Goal: Information Seeking & Learning: Learn about a topic

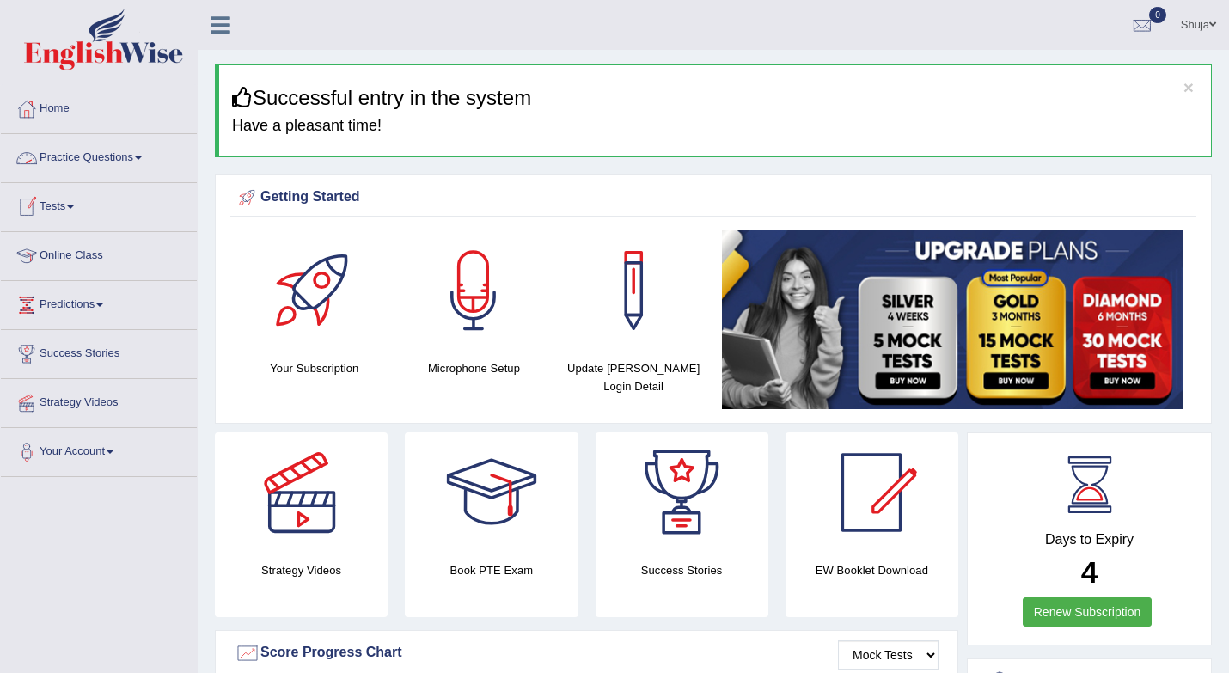
click at [144, 167] on link "Practice Questions" at bounding box center [99, 155] width 196 height 43
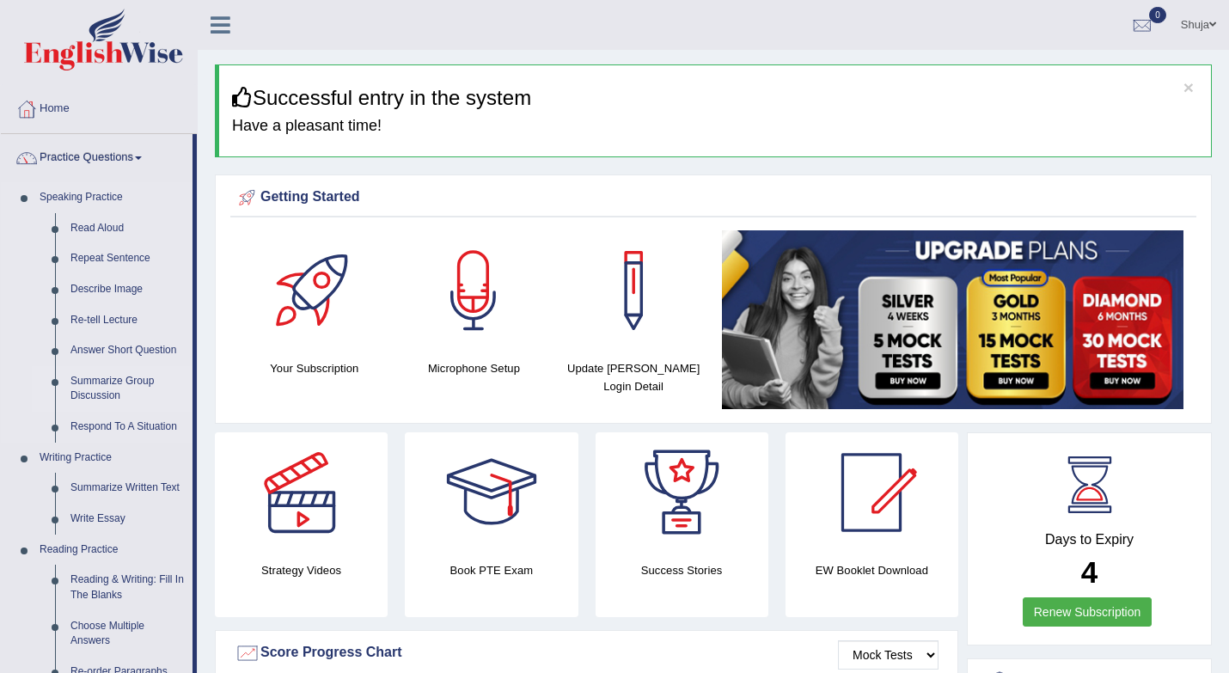
click at [93, 392] on link "Summarize Group Discussion" at bounding box center [128, 389] width 130 height 46
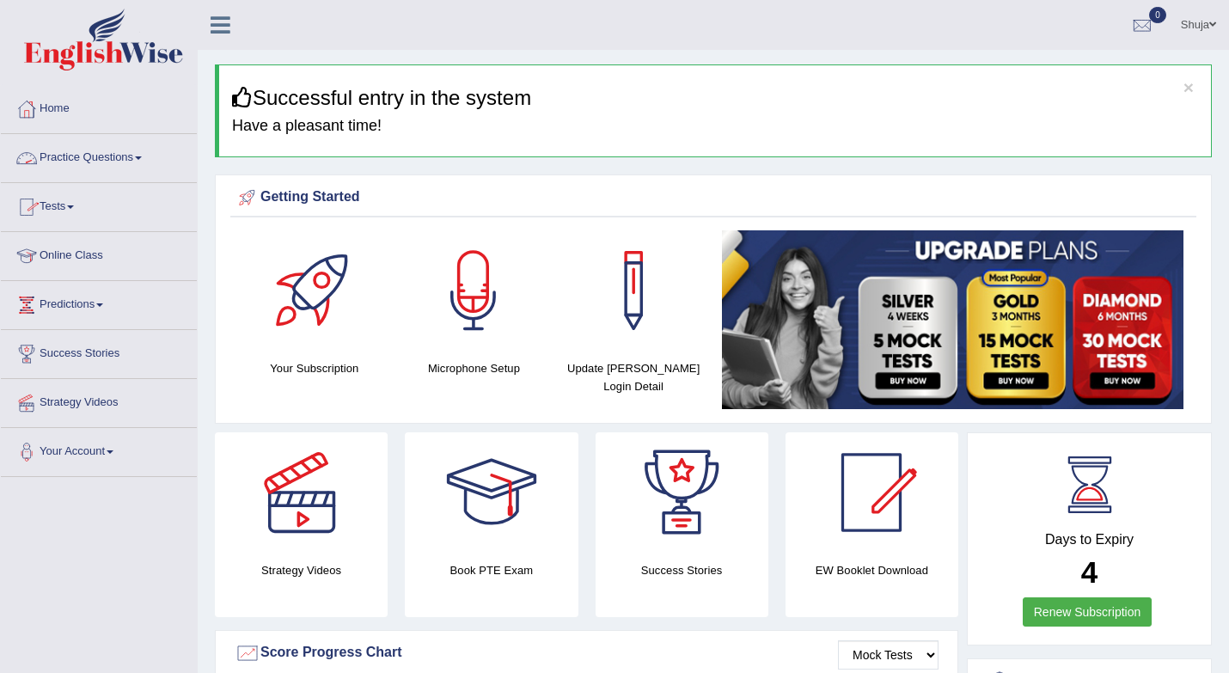
click at [149, 144] on link "Practice Questions" at bounding box center [99, 155] width 196 height 43
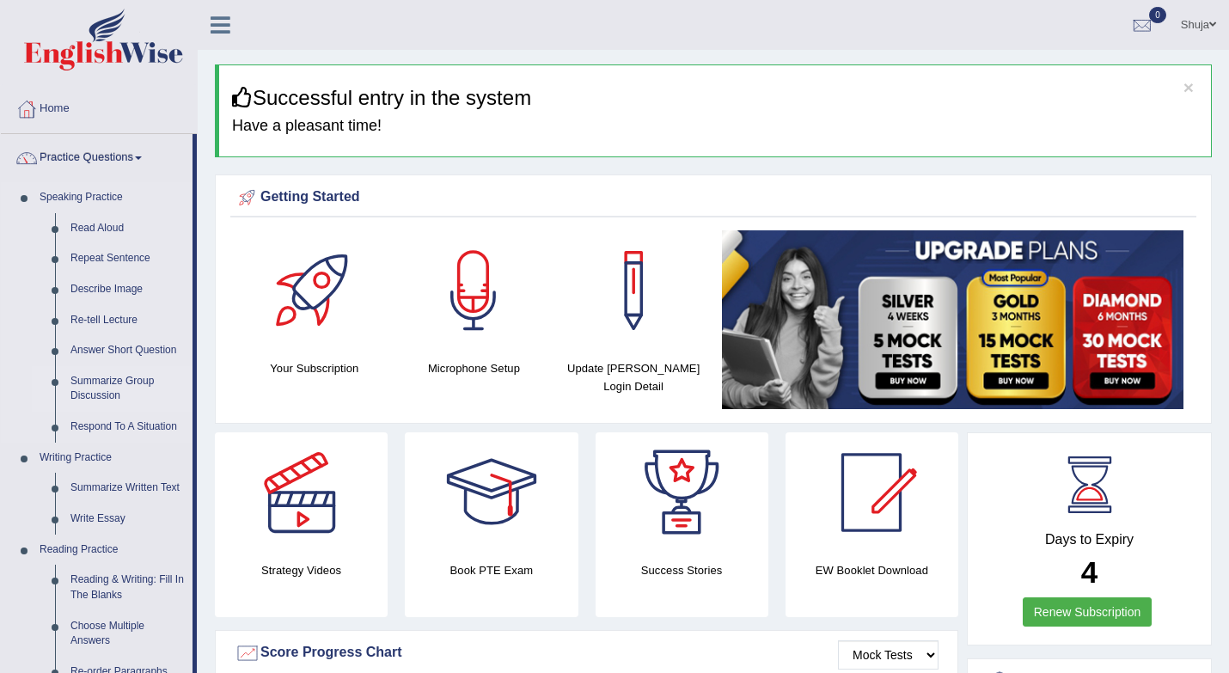
click at [108, 384] on link "Summarize Group Discussion" at bounding box center [128, 389] width 130 height 46
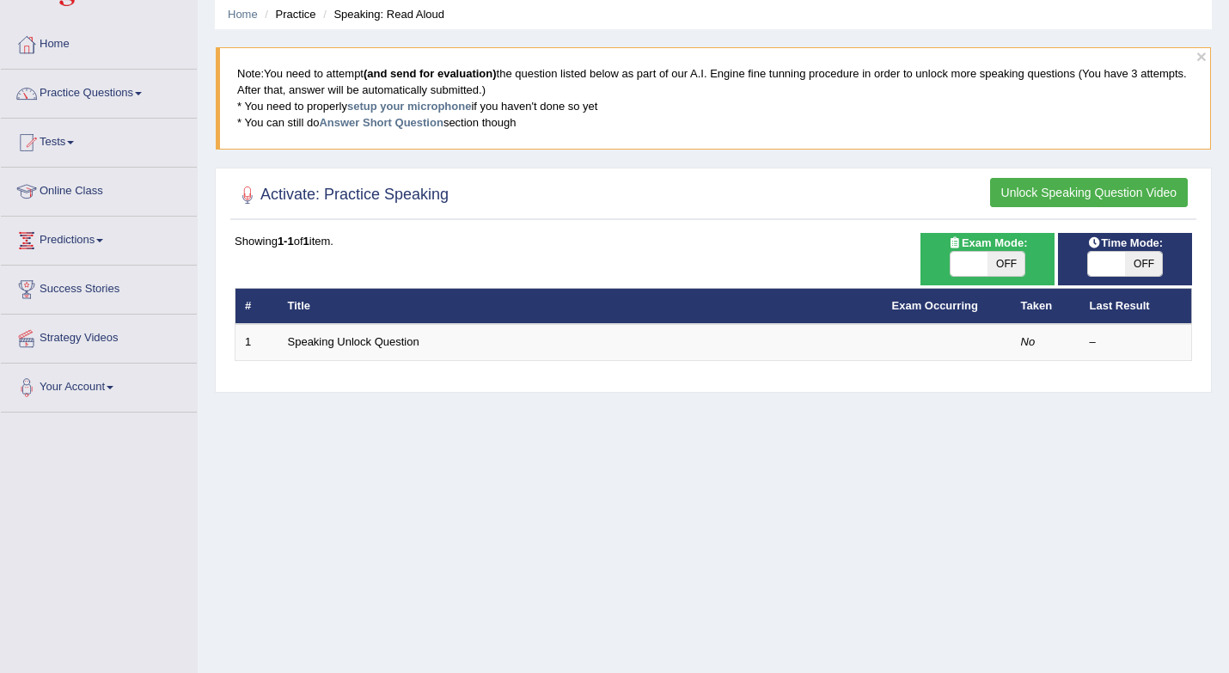
click at [1061, 193] on button "Unlock Speaking Question Video" at bounding box center [1089, 192] width 198 height 29
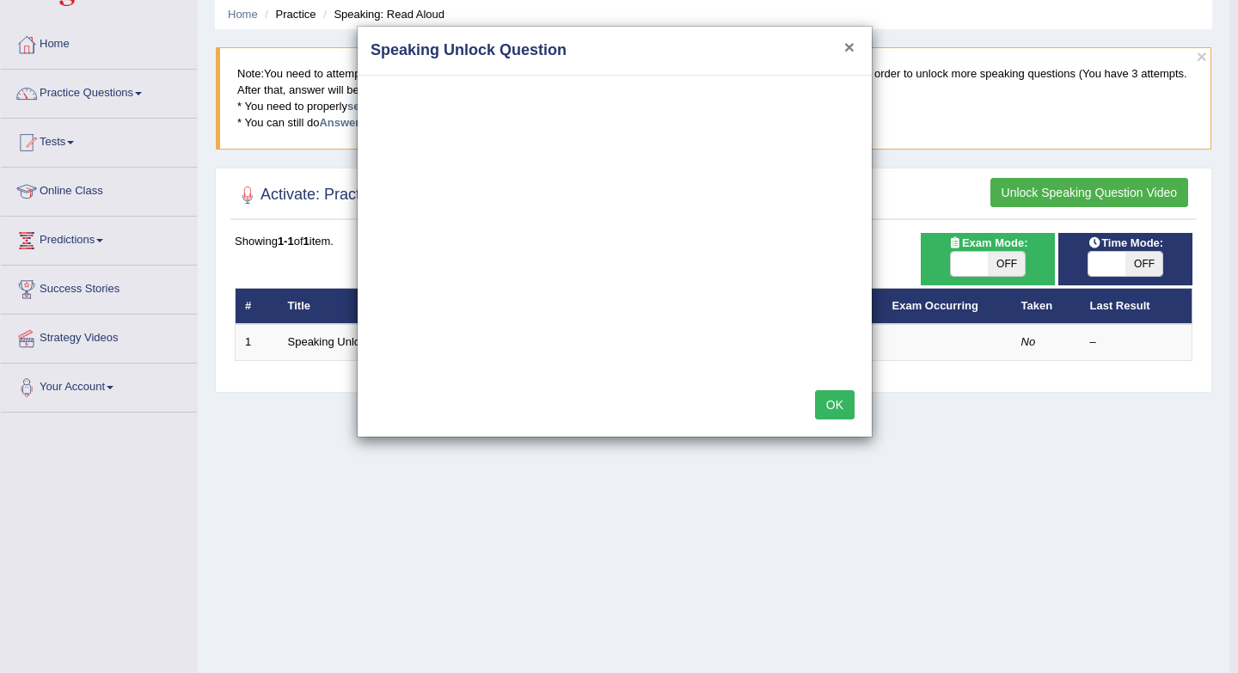
click at [847, 45] on button "×" at bounding box center [849, 47] width 10 height 18
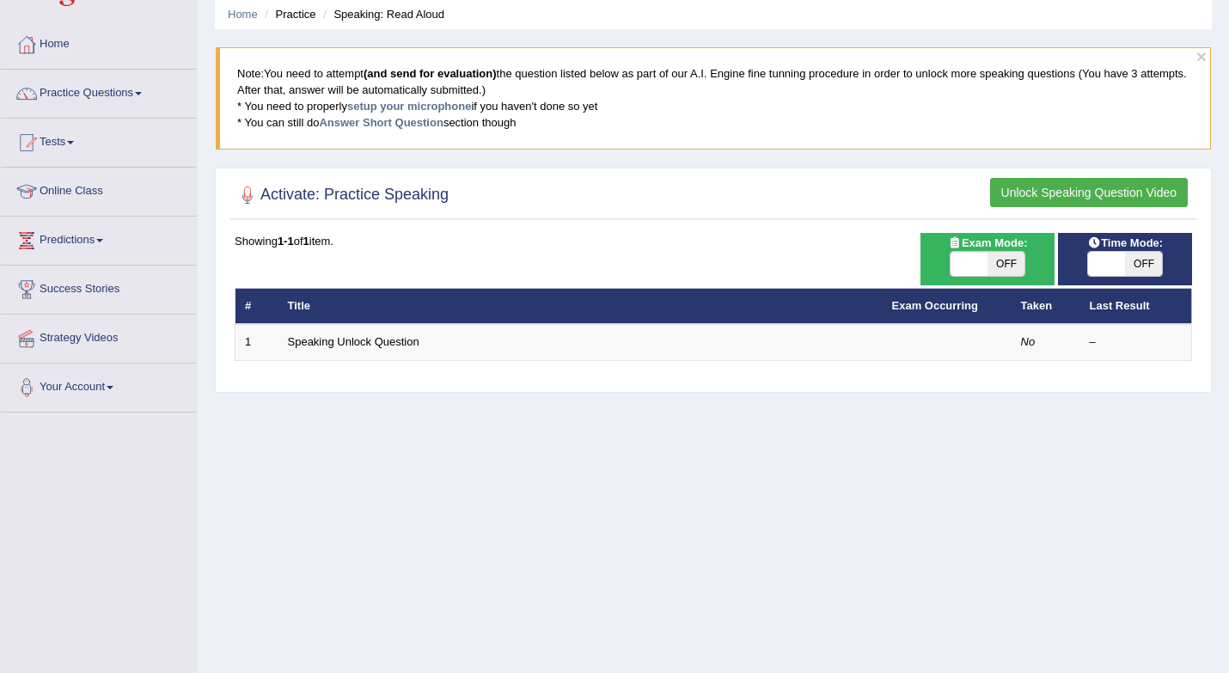
scroll to position [3, 0]
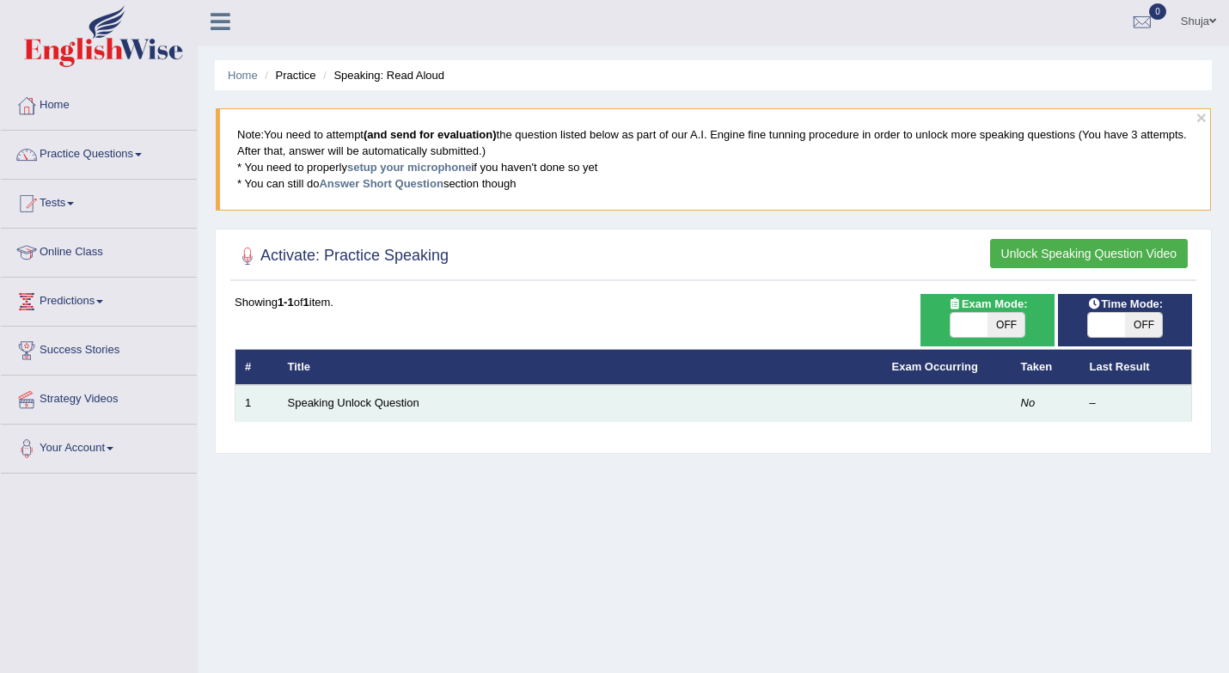
click at [673, 419] on td "Speaking Unlock Question" at bounding box center [581, 403] width 604 height 36
click at [780, 406] on td "Speaking Unlock Question" at bounding box center [581, 403] width 604 height 36
click at [379, 406] on link "Speaking Unlock Question" at bounding box center [354, 402] width 132 height 13
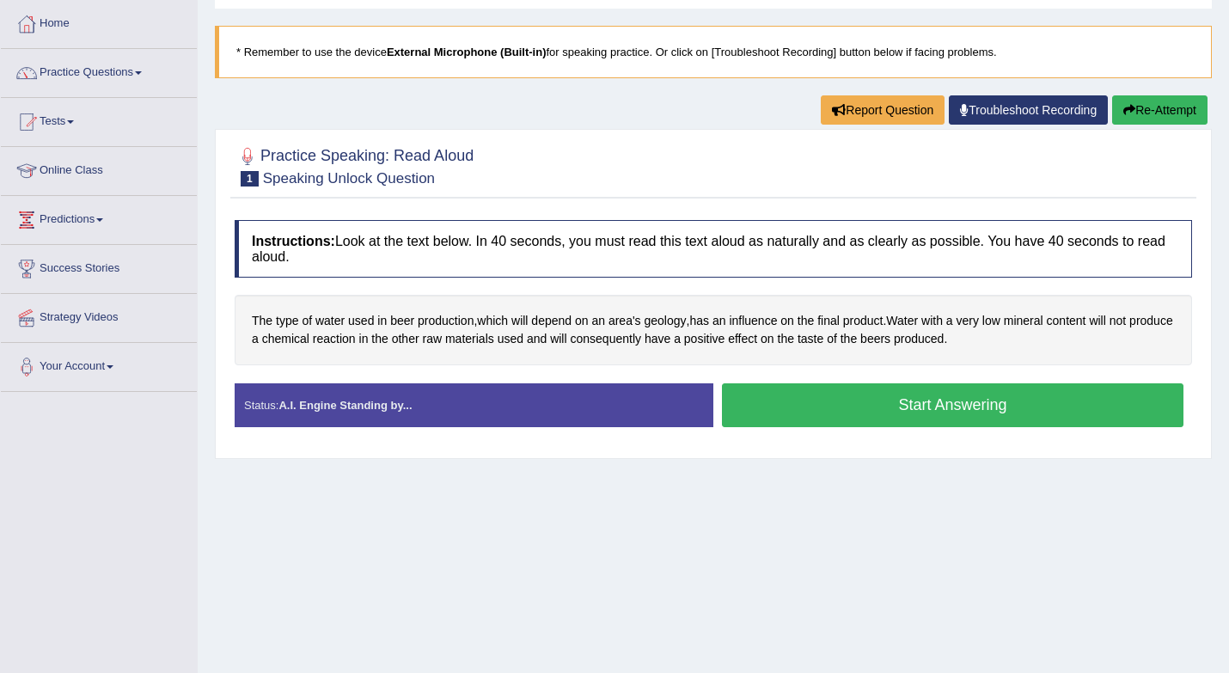
click at [1043, 407] on button "Start Answering" at bounding box center [953, 405] width 462 height 44
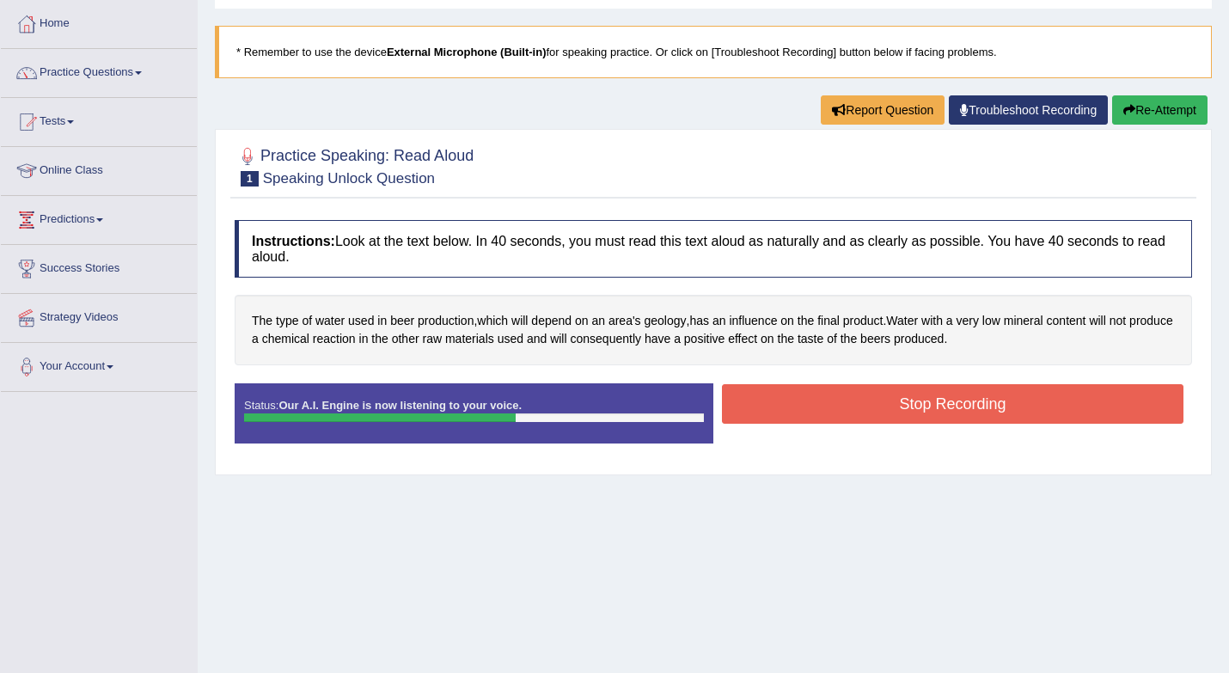
click at [1043, 407] on button "Stop Recording" at bounding box center [953, 404] width 462 height 40
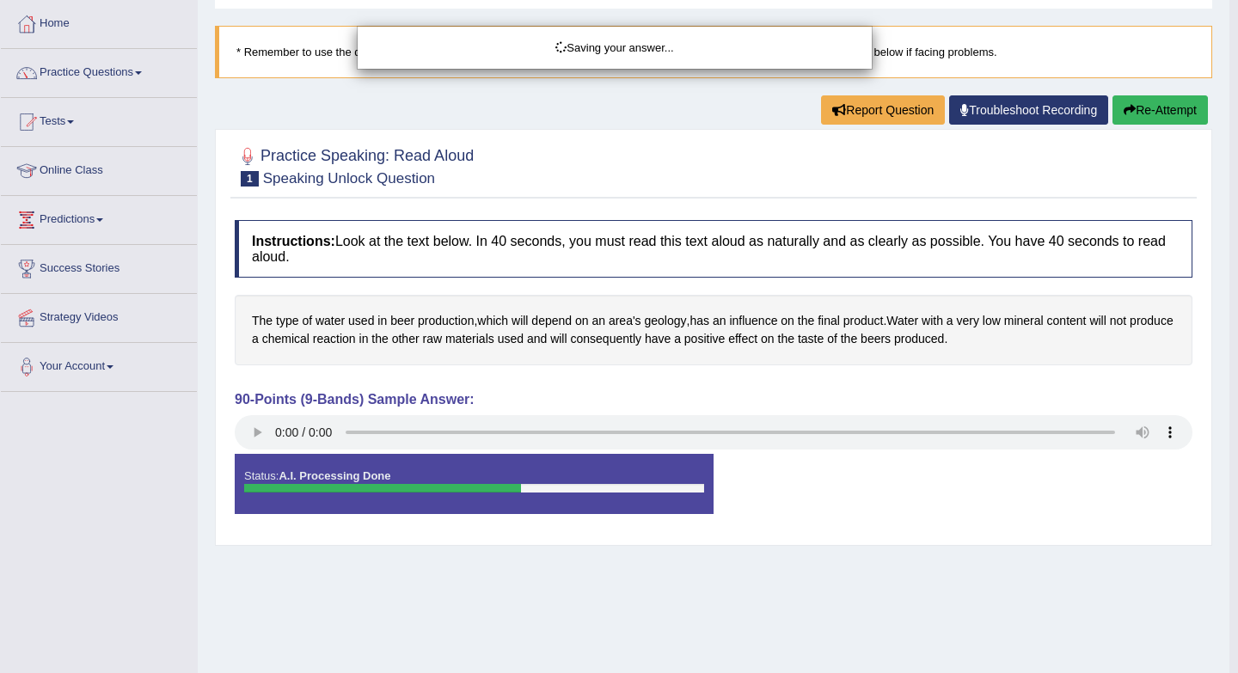
click at [638, 469] on div "Saving your answer..." at bounding box center [619, 336] width 1238 height 673
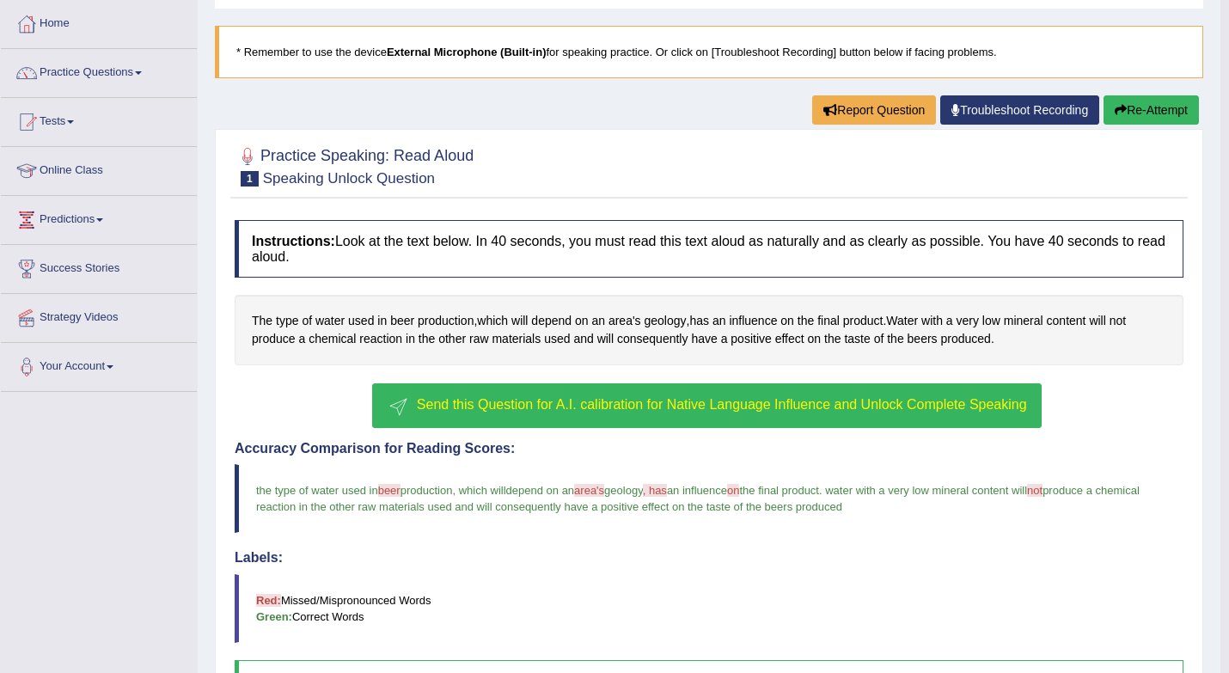
scroll to position [342, 0]
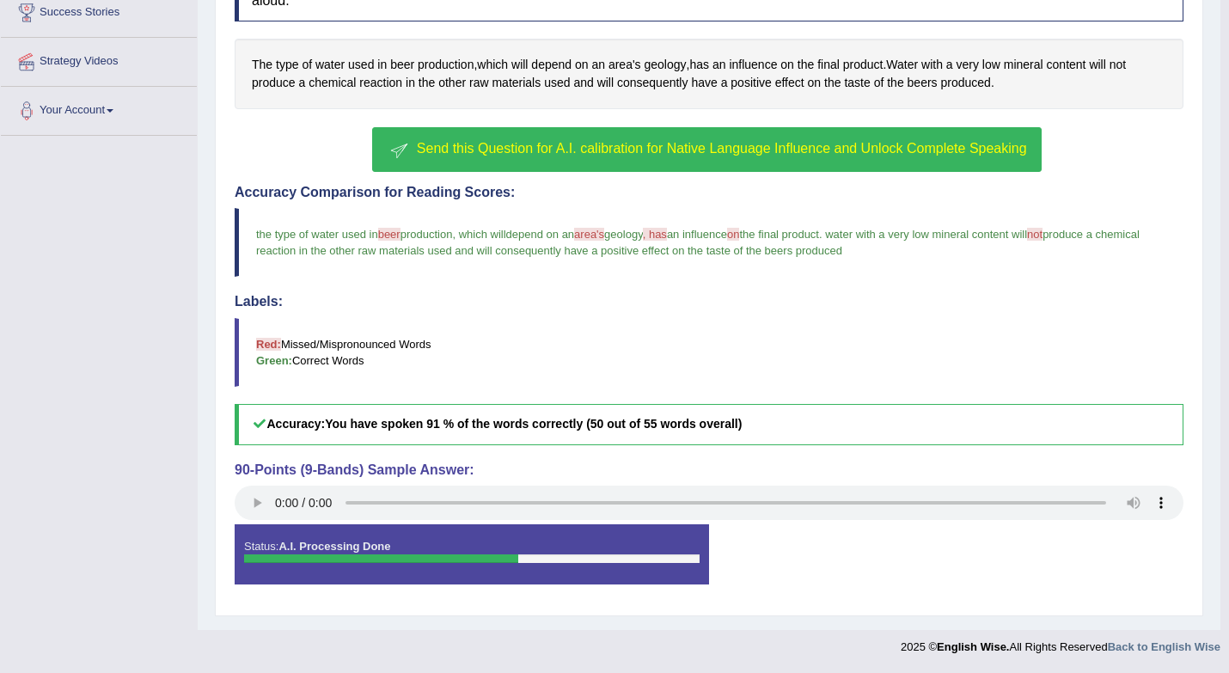
click at [511, 146] on span "Send this Question for A.I. calibration for Native Language Influence and Unloc…" at bounding box center [722, 148] width 610 height 15
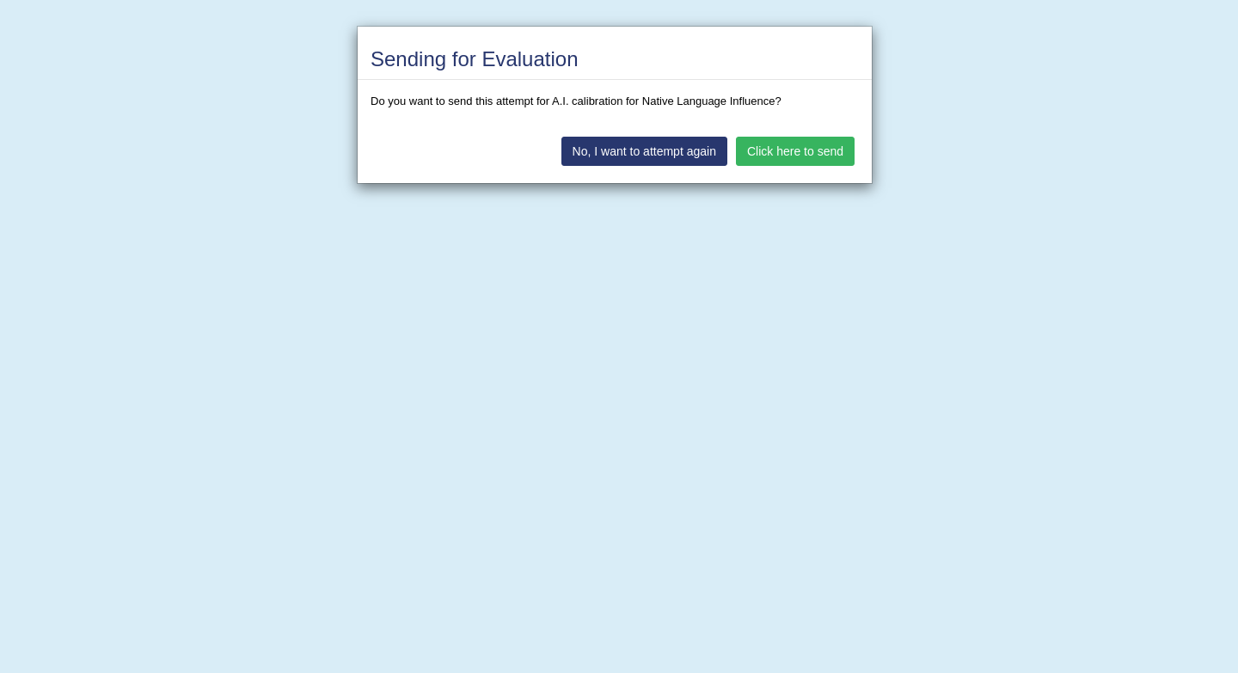
click at [825, 160] on button "Click here to send" at bounding box center [795, 151] width 119 height 29
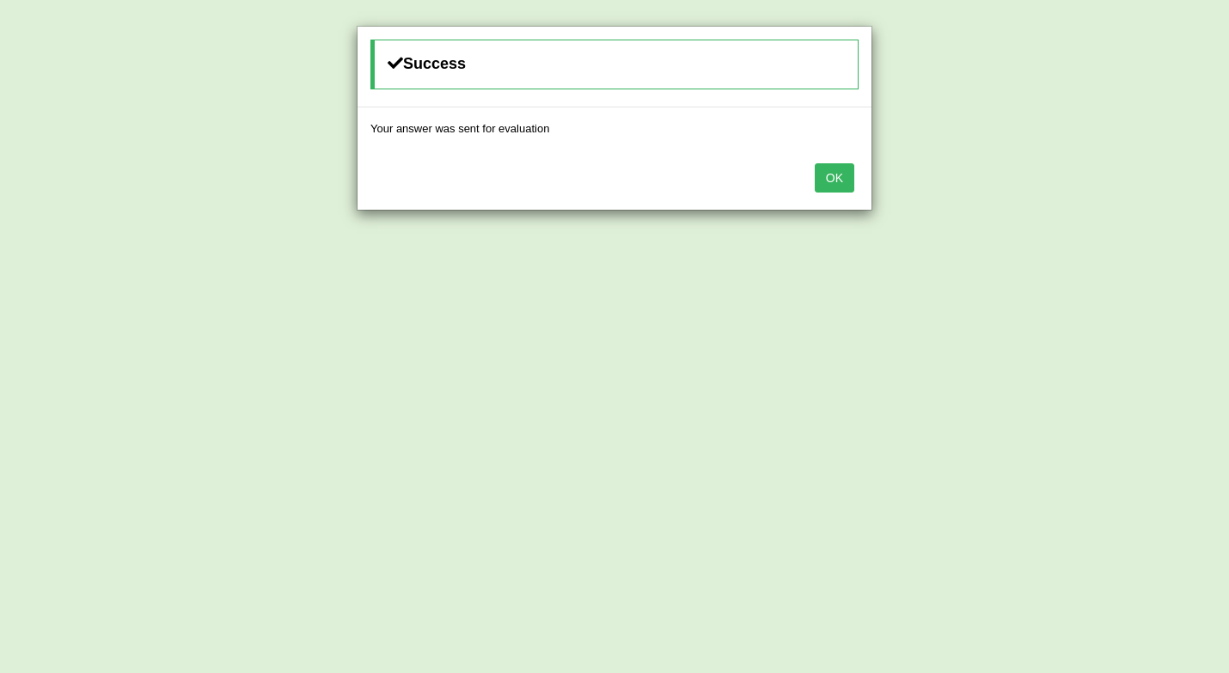
click at [842, 173] on button "OK" at bounding box center [835, 177] width 40 height 29
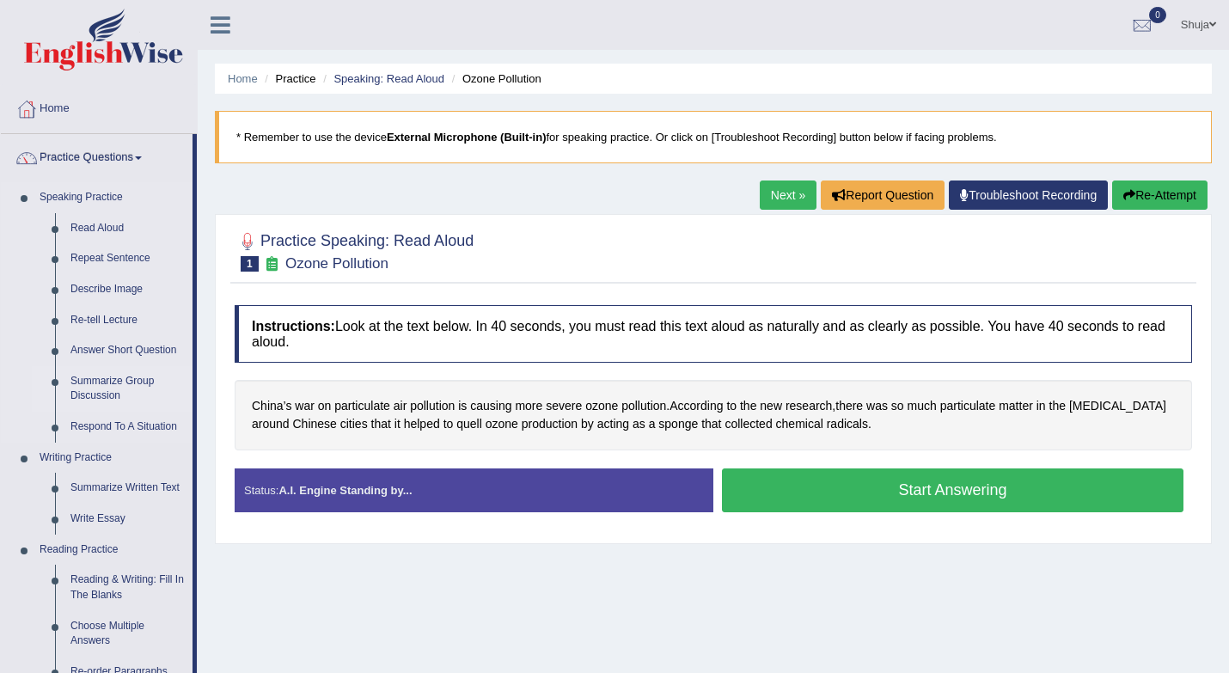
click at [102, 376] on link "Summarize Group Discussion" at bounding box center [128, 389] width 130 height 46
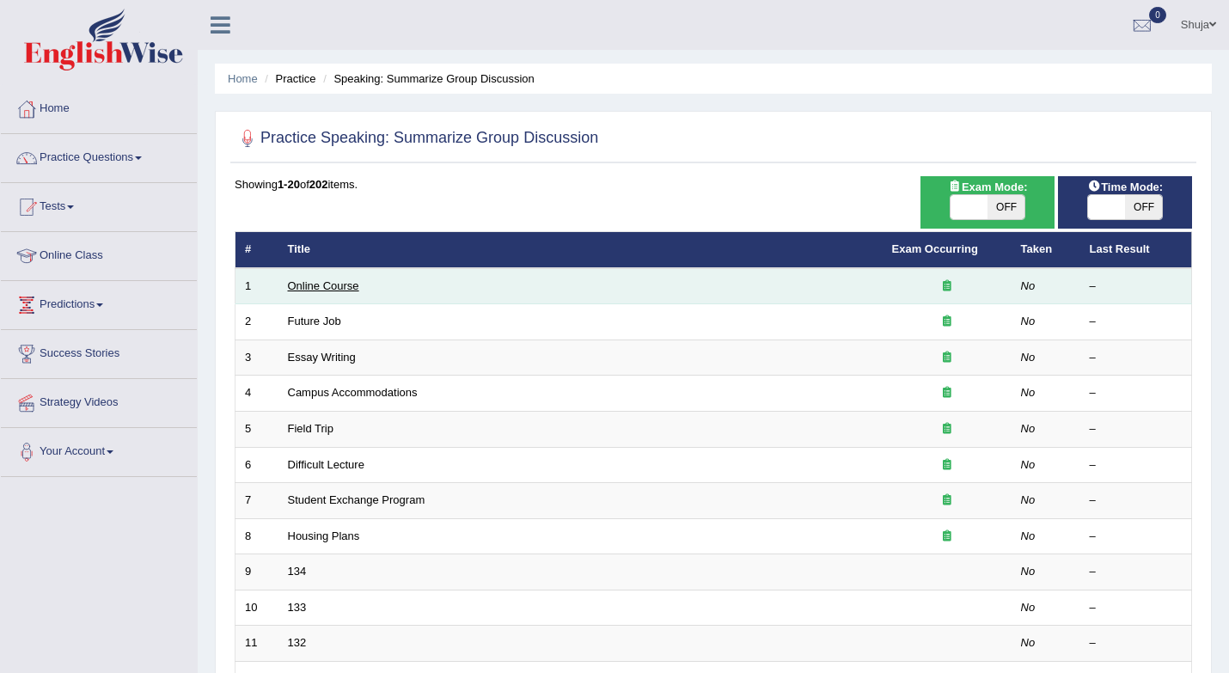
click at [313, 279] on link "Online Course" at bounding box center [323, 285] width 71 height 13
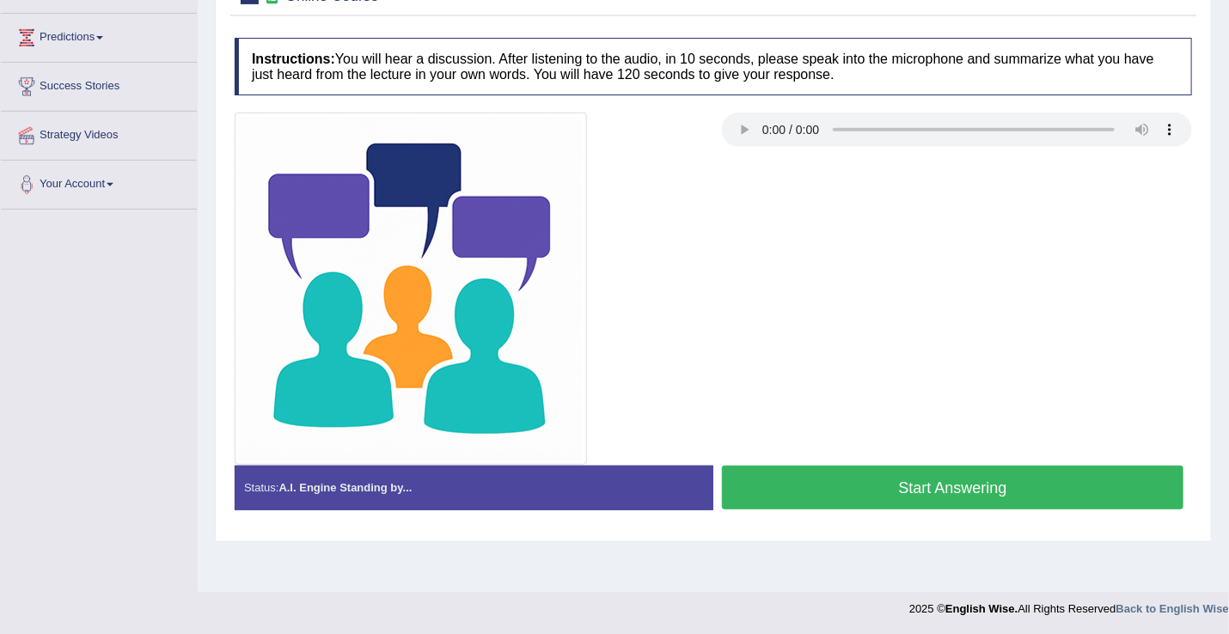
scroll to position [81, 0]
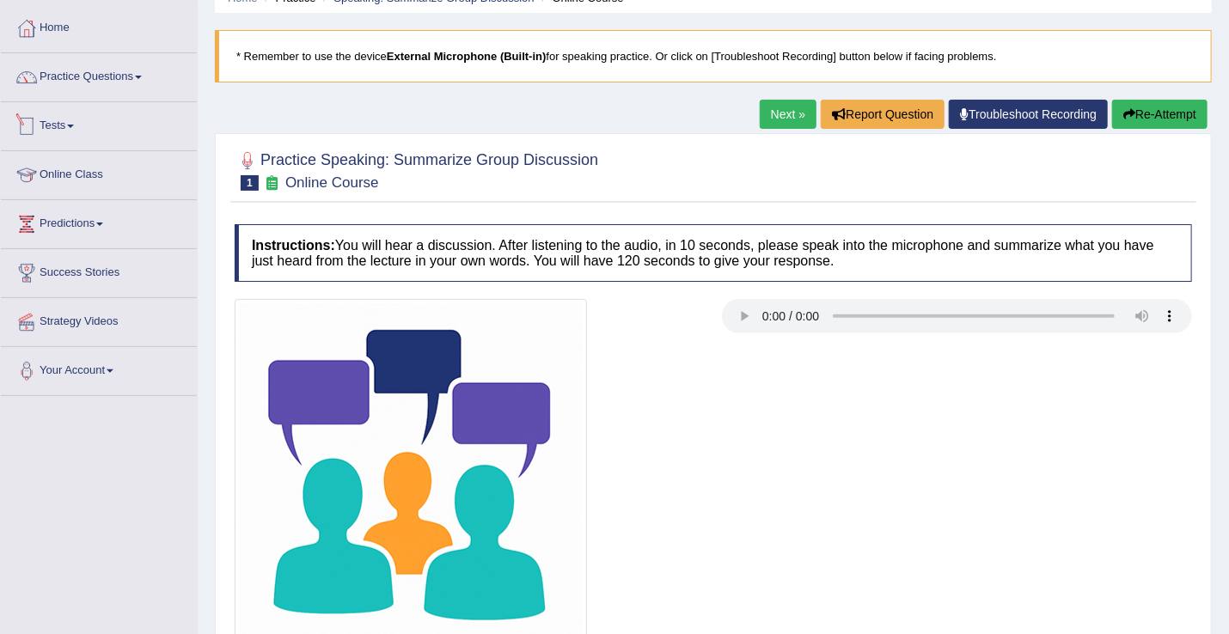
click at [111, 132] on link "Tests" at bounding box center [99, 123] width 196 height 43
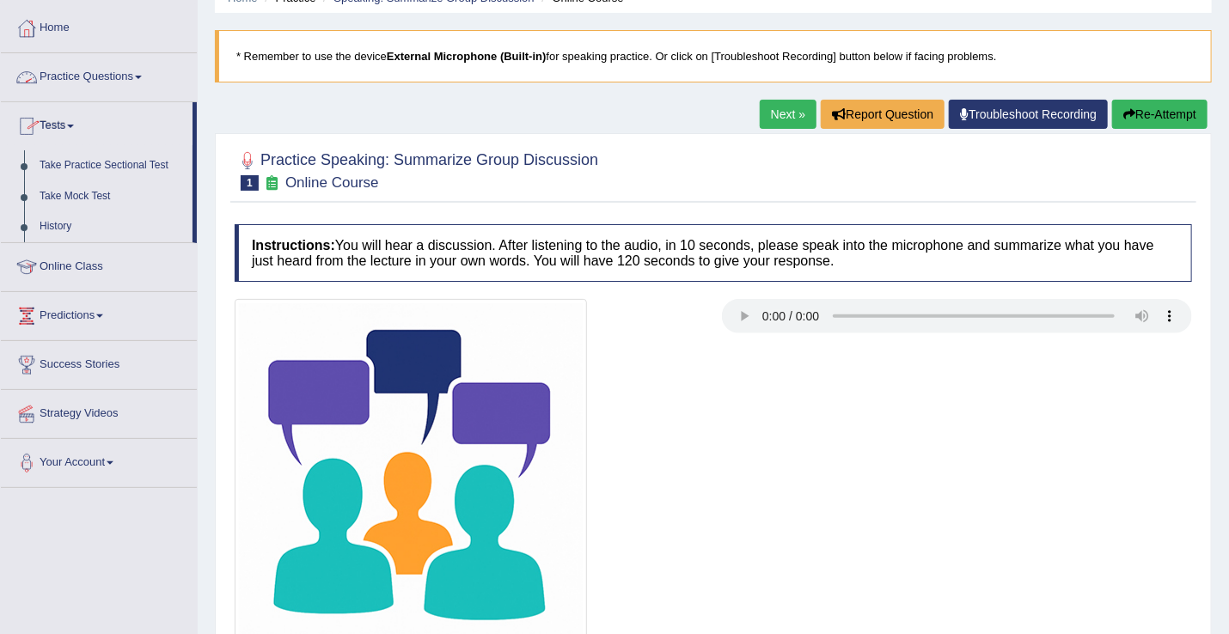
click at [141, 70] on link "Practice Questions" at bounding box center [99, 74] width 196 height 43
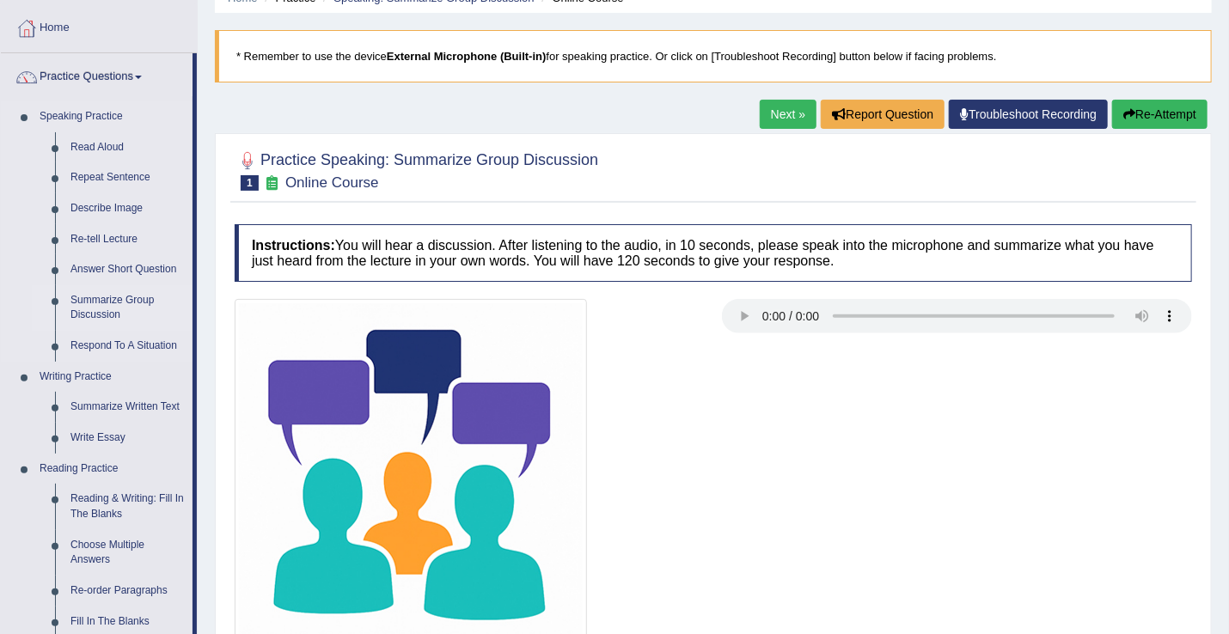
click at [103, 296] on link "Summarize Group Discussion" at bounding box center [128, 308] width 130 height 46
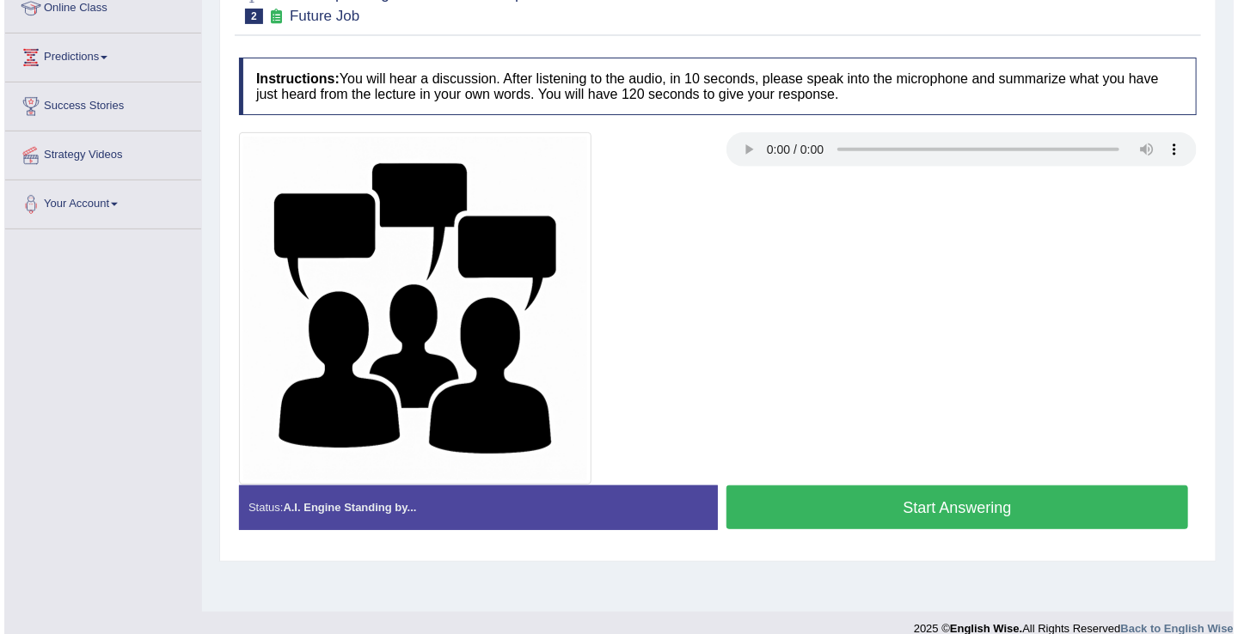
scroll to position [251, 0]
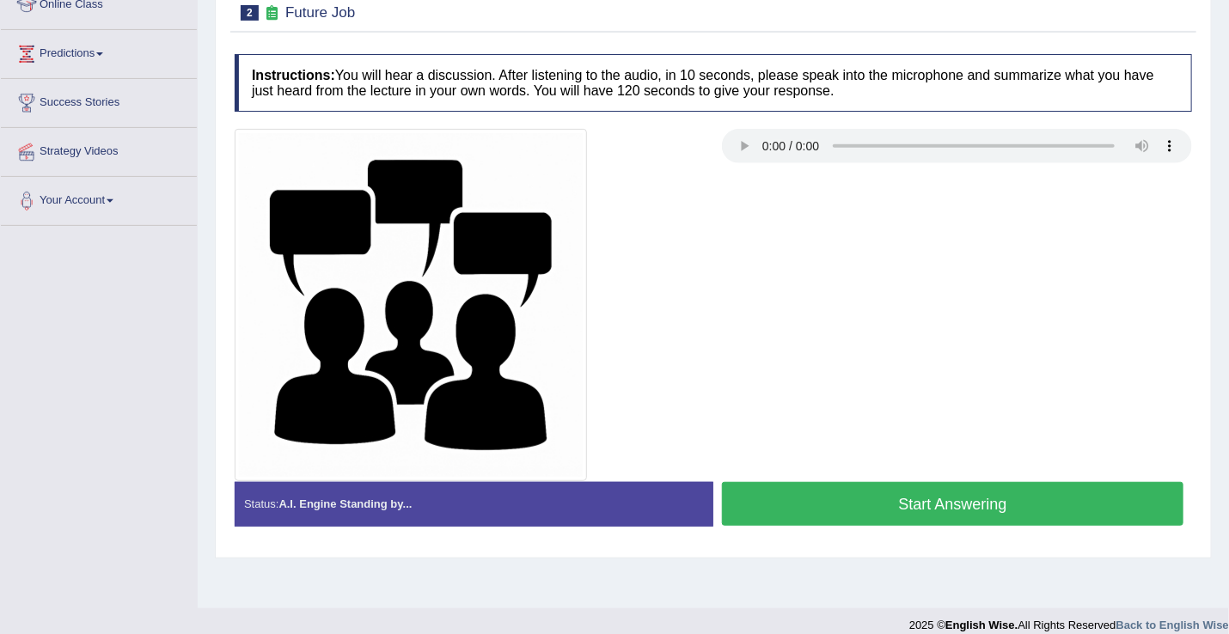
click at [837, 511] on button "Start Answering" at bounding box center [953, 504] width 462 height 44
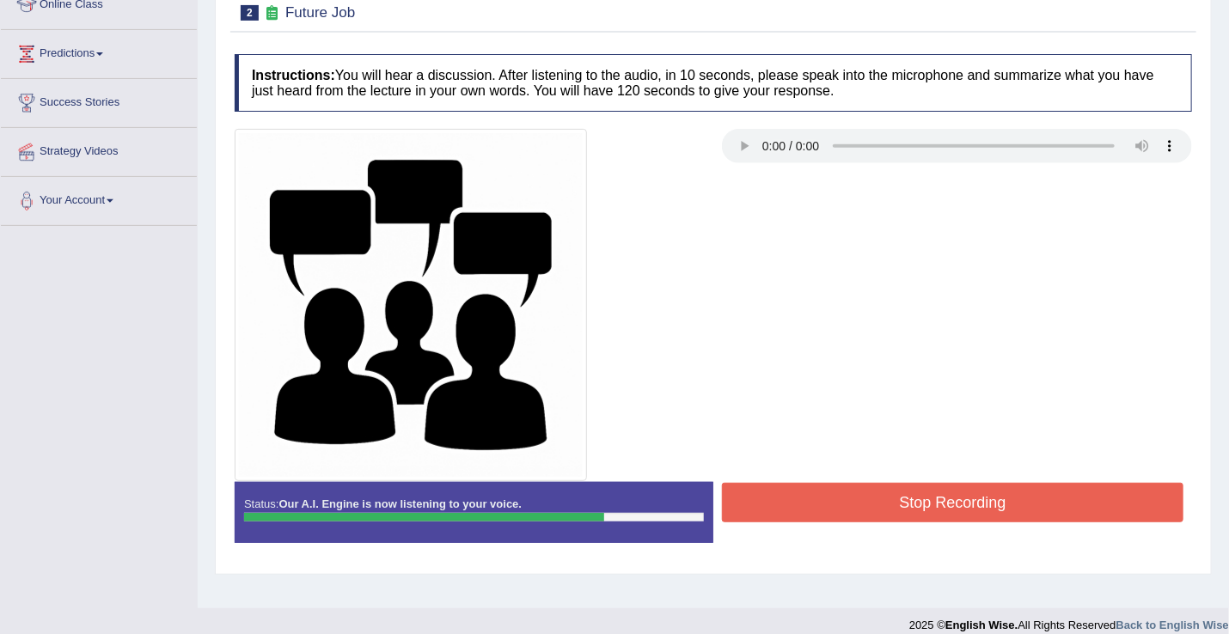
click at [837, 511] on button "Stop Recording" at bounding box center [953, 503] width 462 height 40
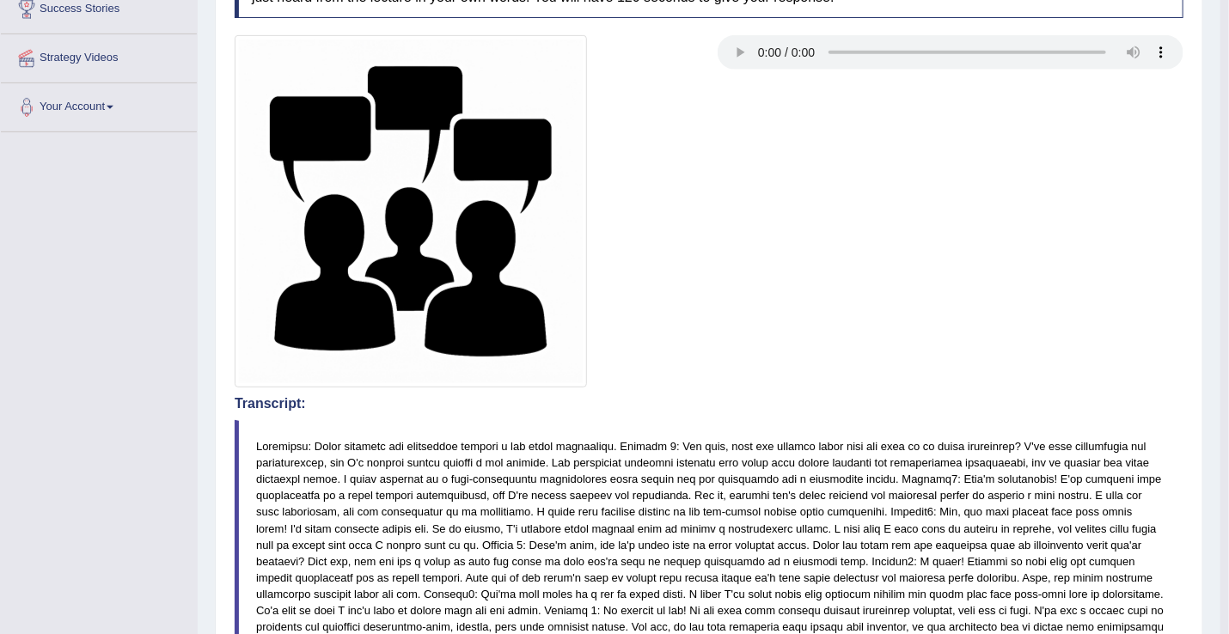
scroll to position [124, 0]
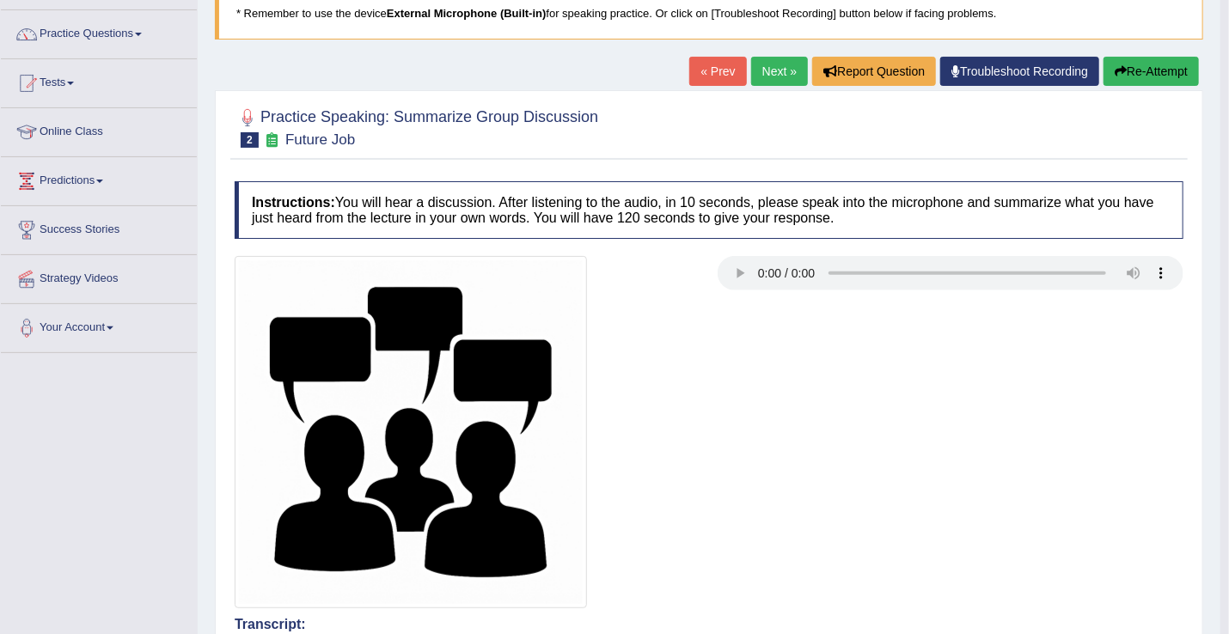
click at [773, 70] on link "Next »" at bounding box center [779, 71] width 57 height 29
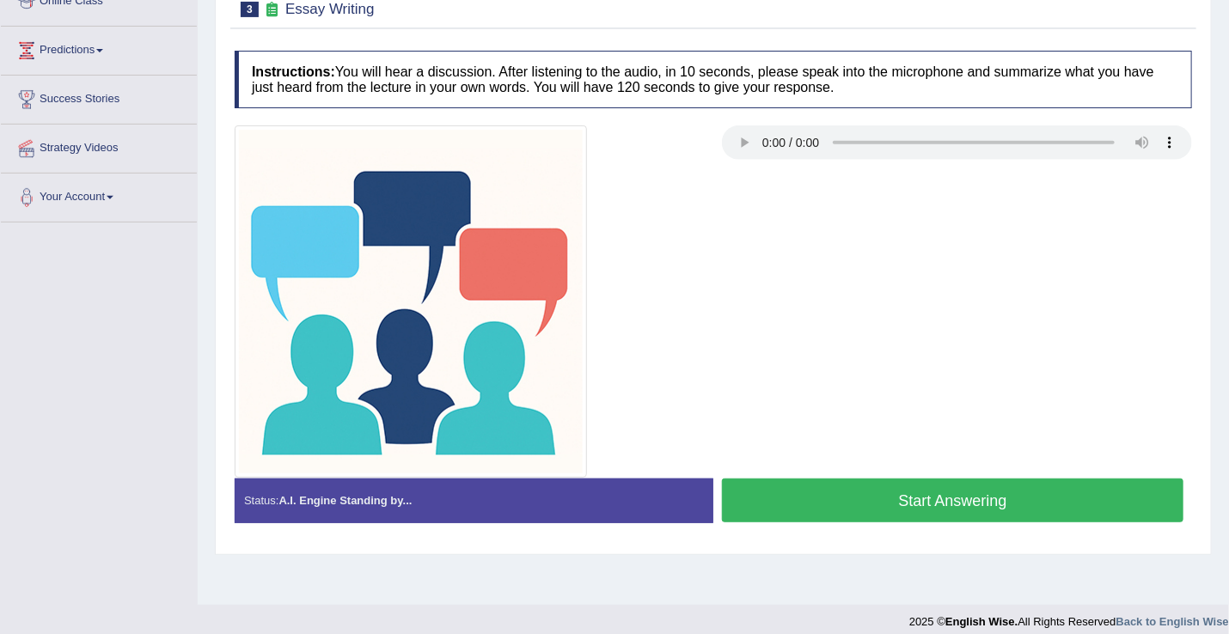
scroll to position [167, 0]
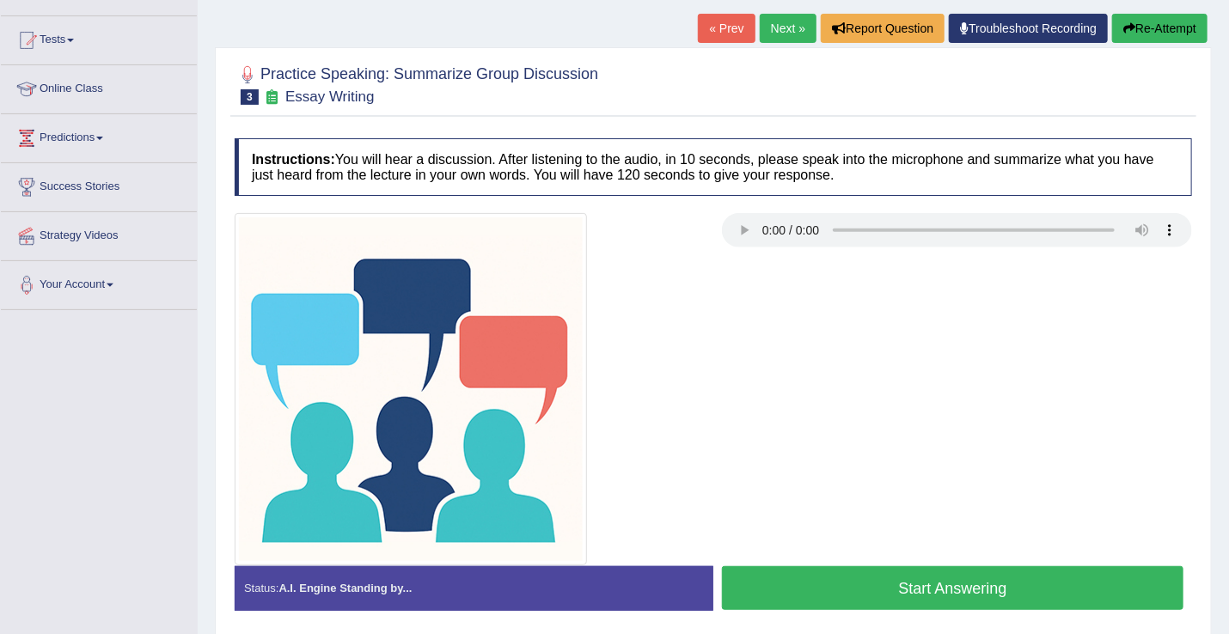
click at [870, 603] on button "Start Answering" at bounding box center [953, 589] width 462 height 44
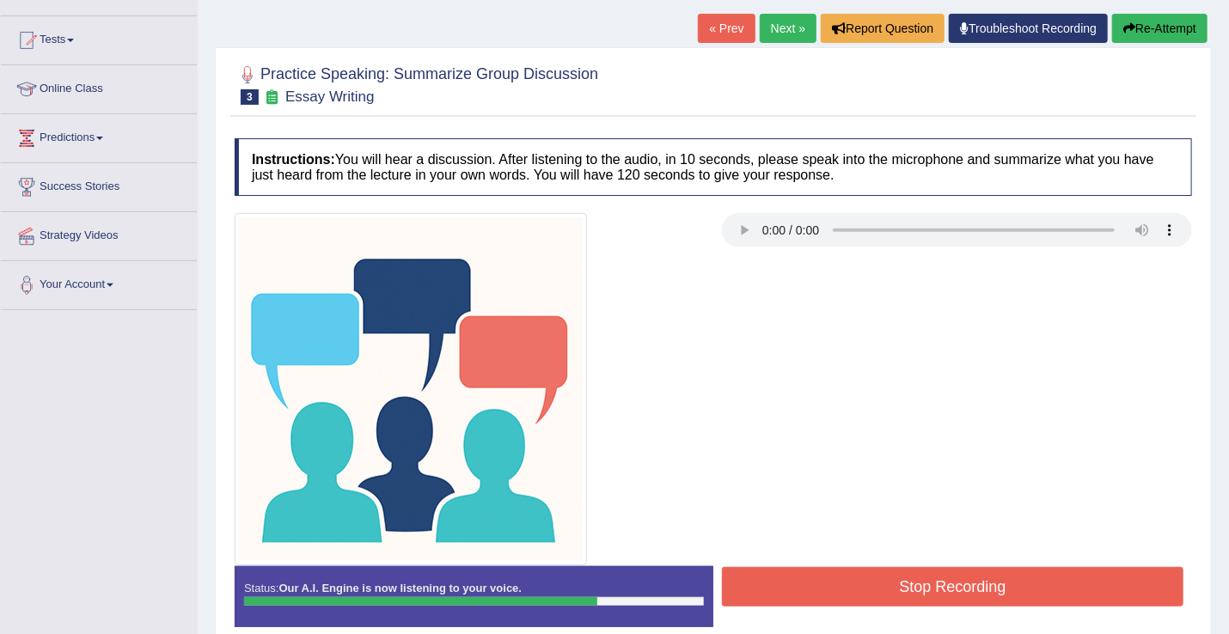
click at [873, 593] on button "Stop Recording" at bounding box center [953, 587] width 462 height 40
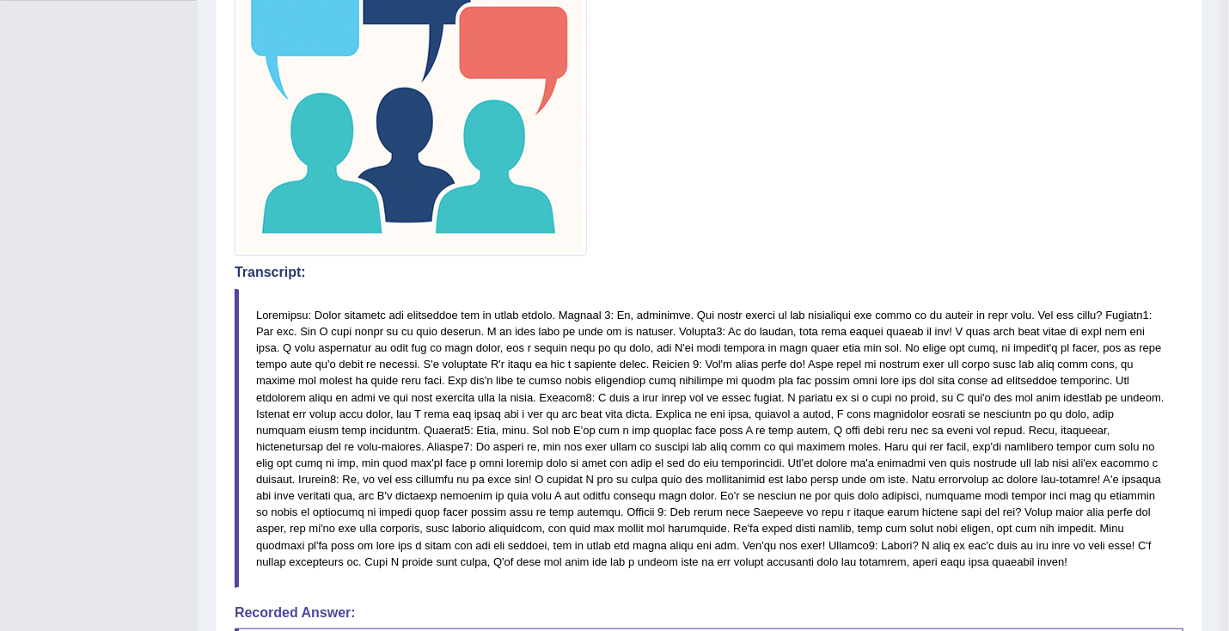
scroll to position [0, 0]
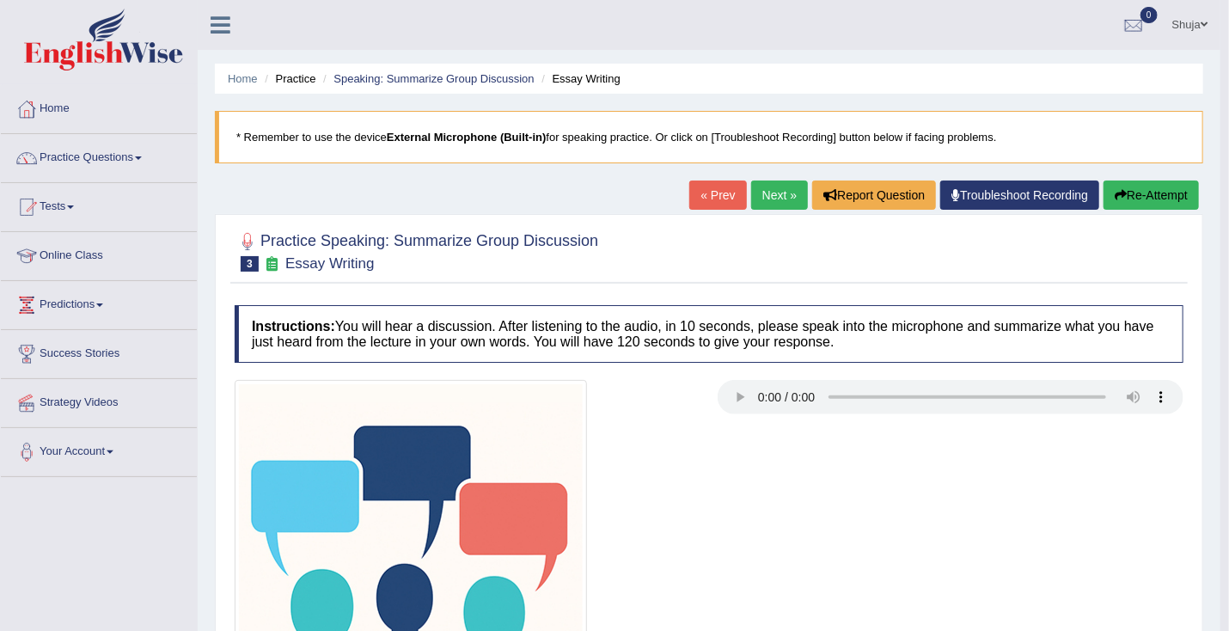
click at [767, 209] on div "« Prev Next » Report Question Troubleshoot Recording Re-Attempt" at bounding box center [946, 198] width 514 height 34
click at [767, 199] on link "Next »" at bounding box center [779, 195] width 57 height 29
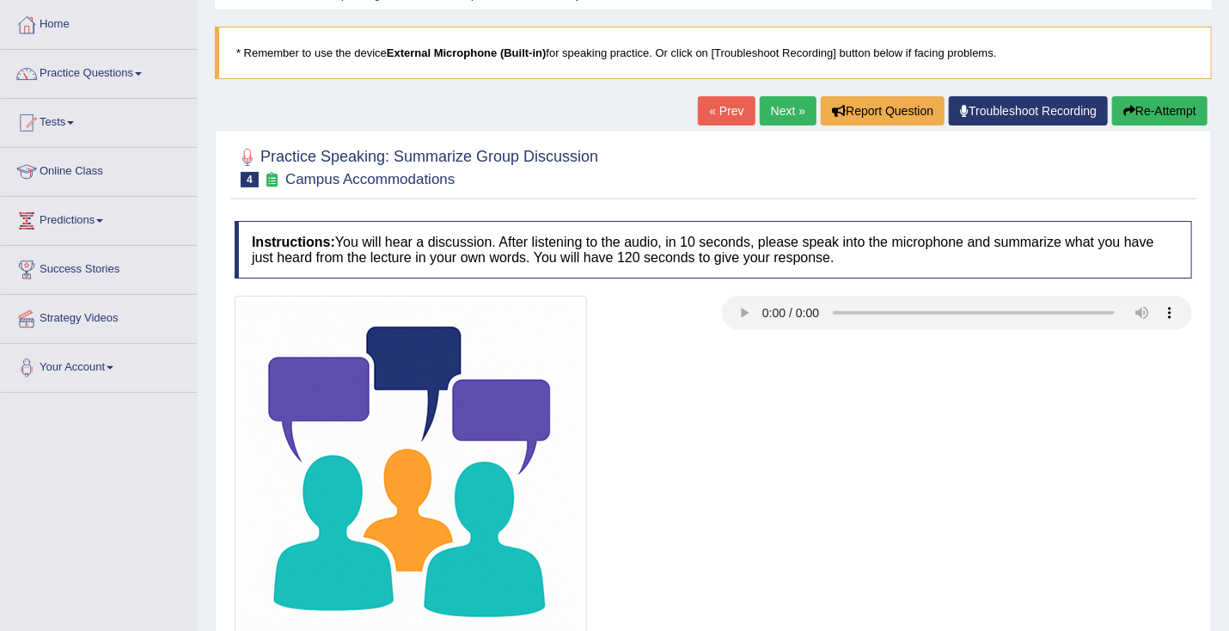
scroll to position [272, 0]
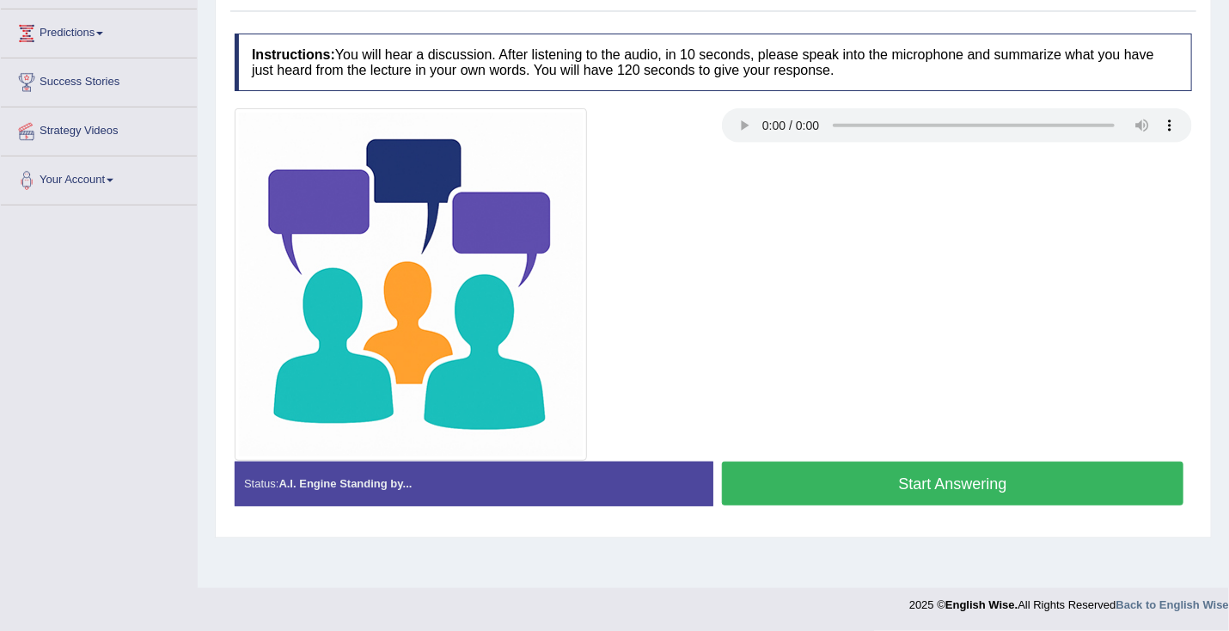
click at [860, 469] on button "Start Answering" at bounding box center [953, 484] width 462 height 44
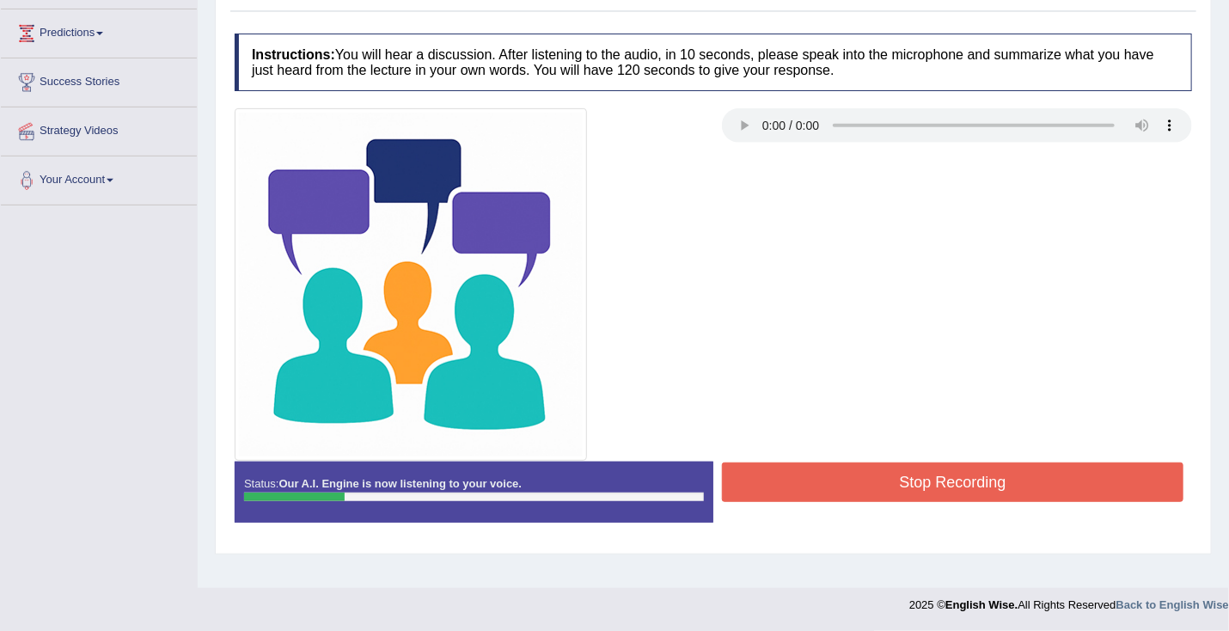
scroll to position [72, 0]
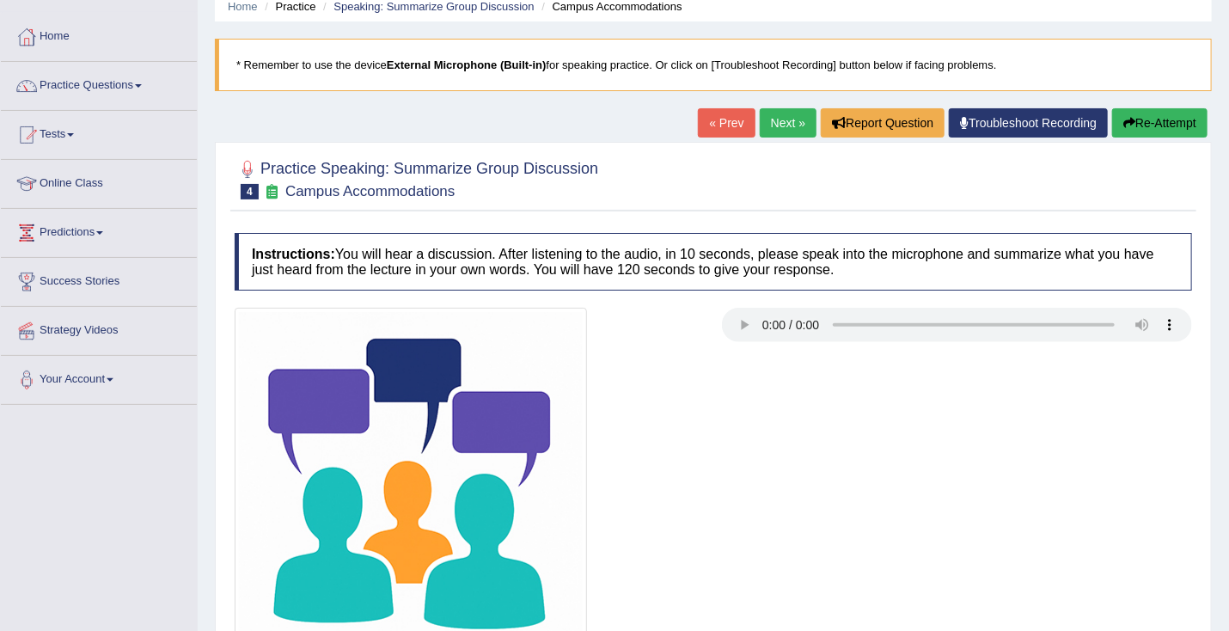
click at [1188, 118] on button "Re-Attempt" at bounding box center [1159, 122] width 95 height 29
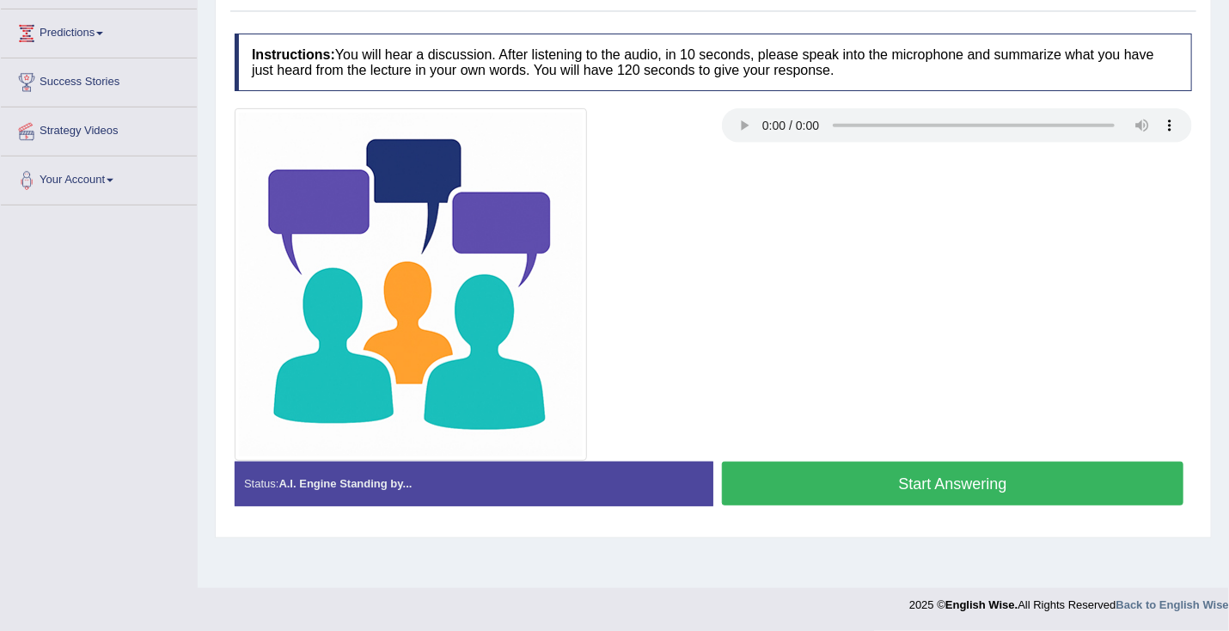
click at [942, 470] on button "Start Answering" at bounding box center [953, 484] width 462 height 44
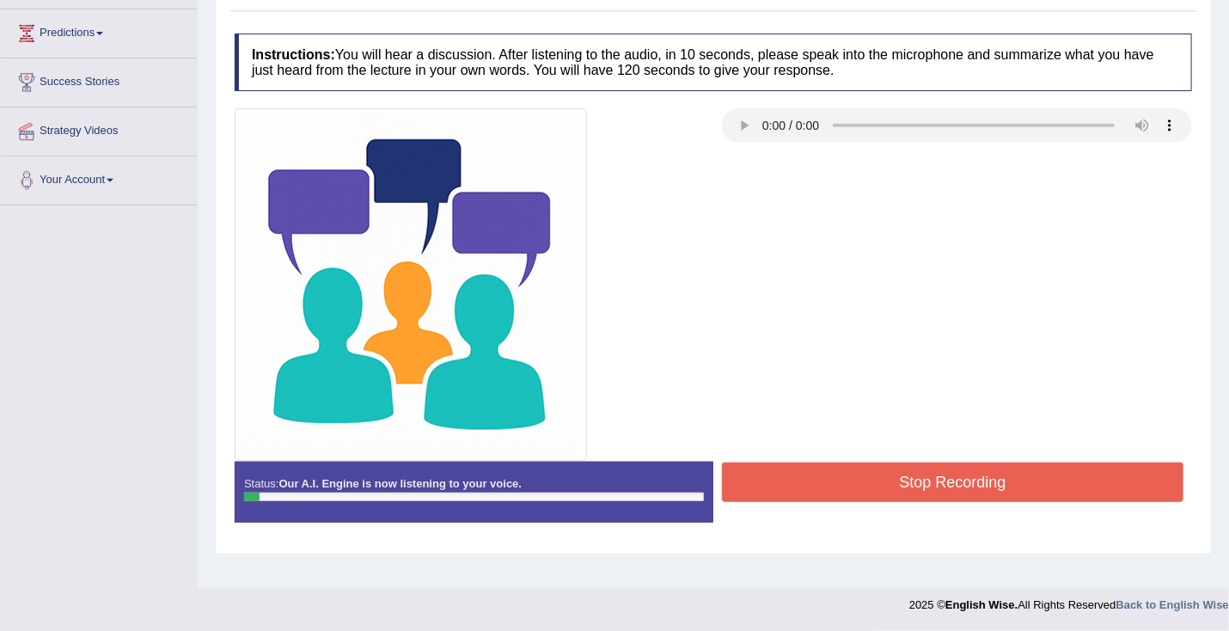
scroll to position [78, 0]
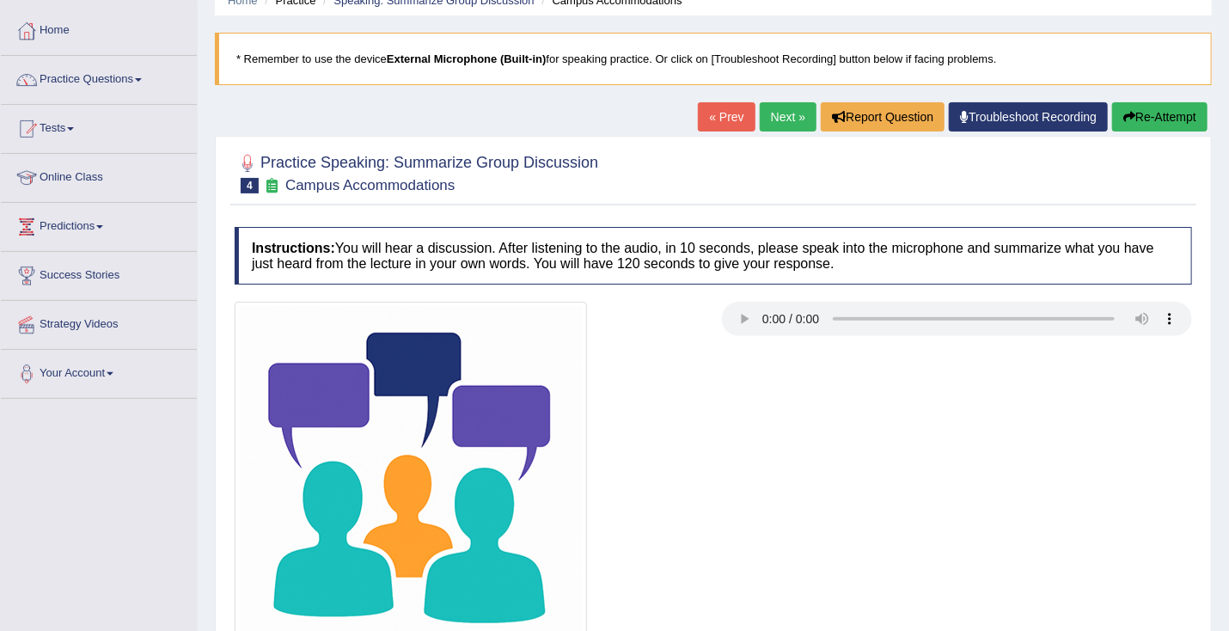
click at [1144, 119] on button "Re-Attempt" at bounding box center [1159, 116] width 95 height 29
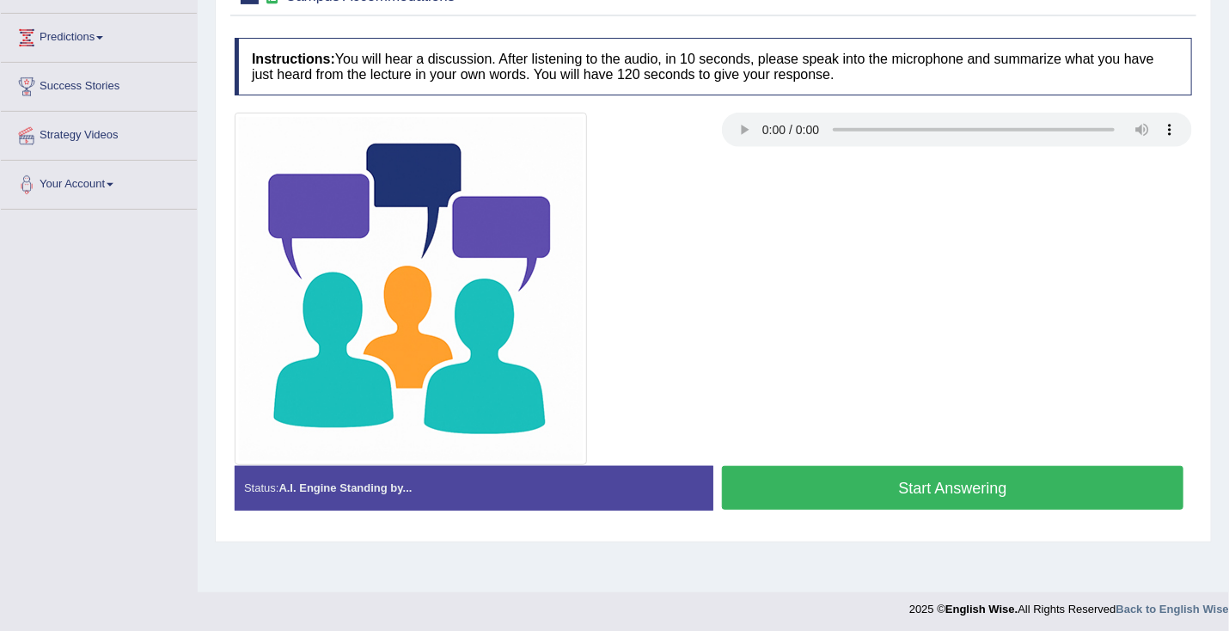
click at [978, 481] on button "Start Answering" at bounding box center [953, 488] width 462 height 44
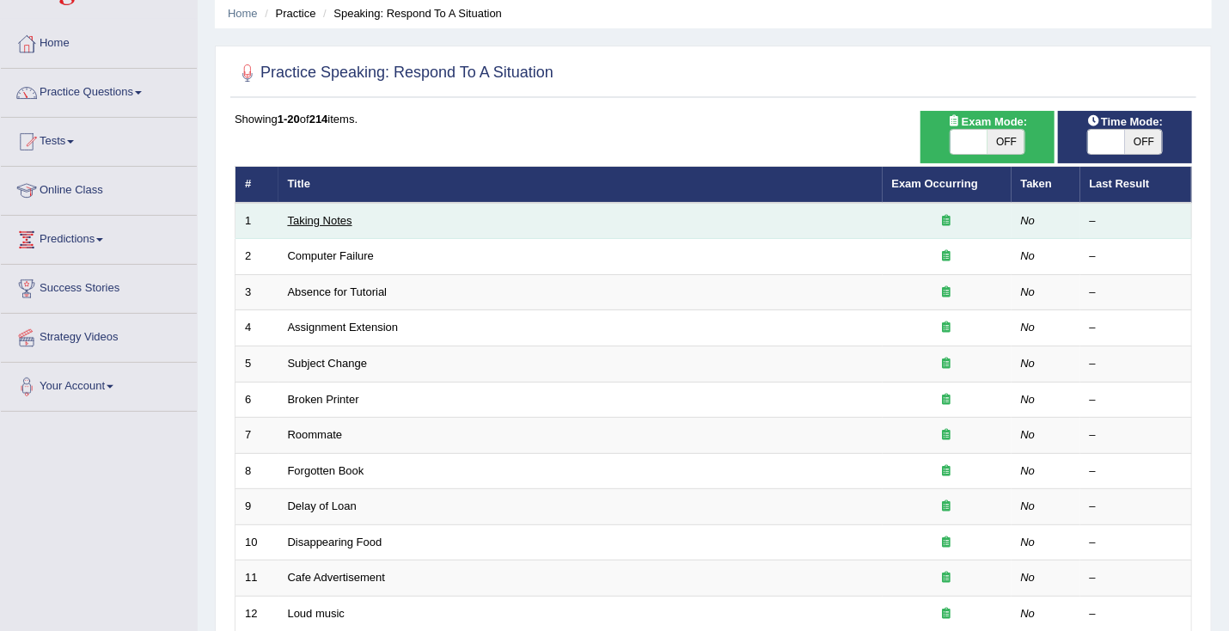
click at [319, 224] on link "Taking Notes" at bounding box center [320, 220] width 64 height 13
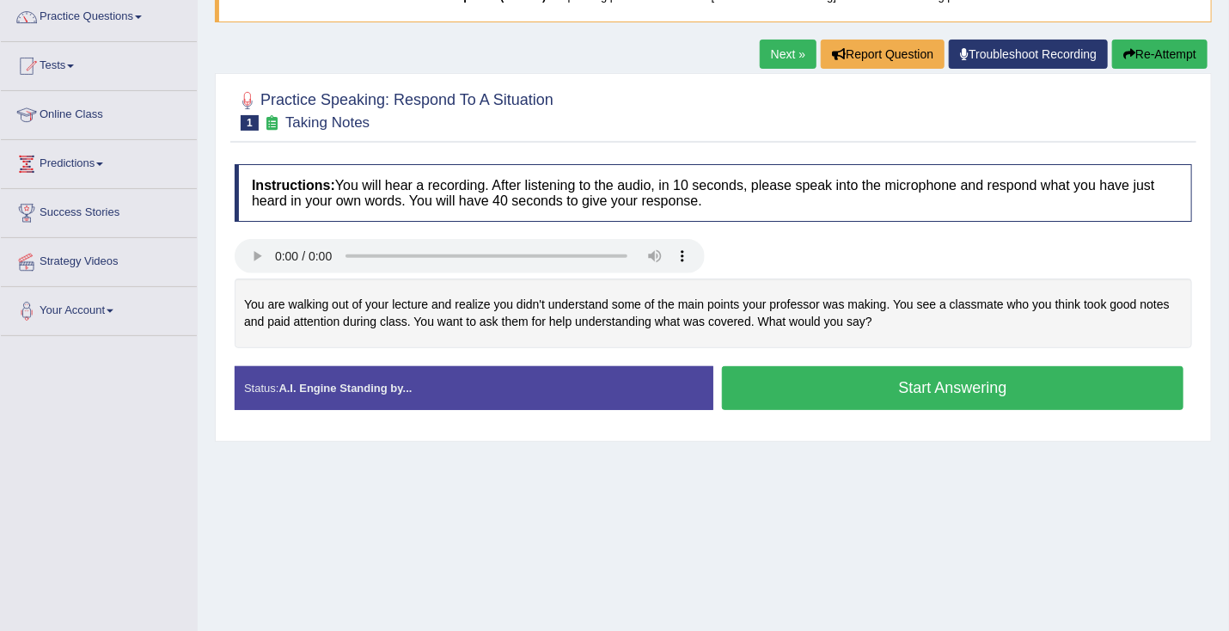
click at [793, 63] on link "Next »" at bounding box center [788, 54] width 57 height 29
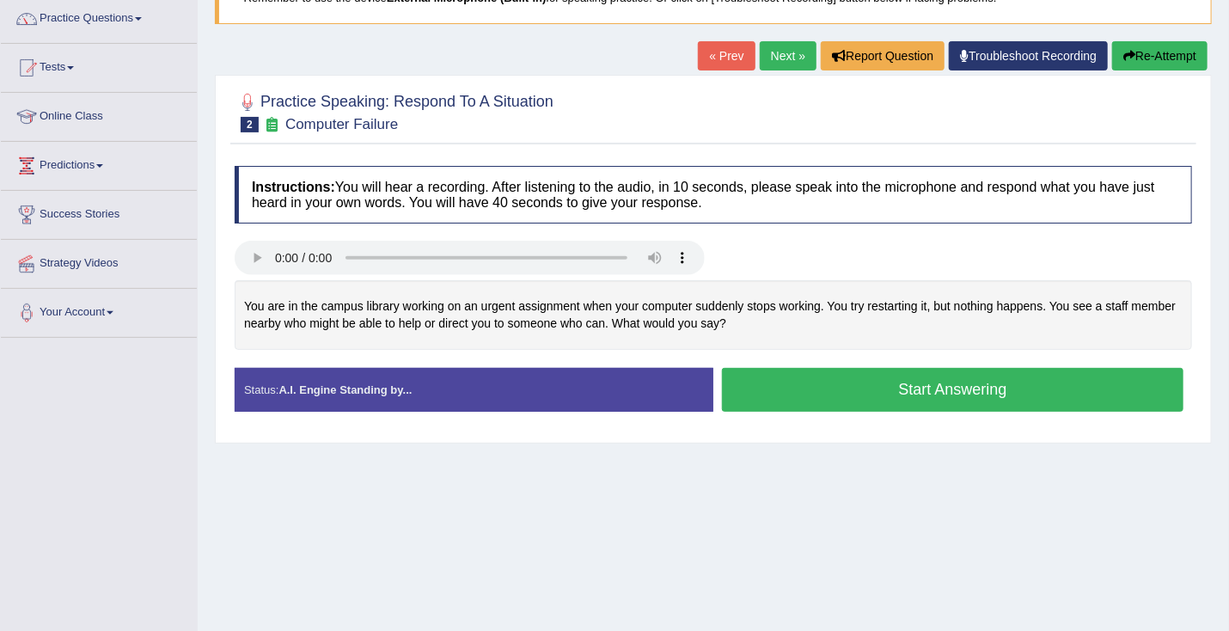
scroll to position [139, 0]
click at [1077, 387] on button "Start Answering" at bounding box center [953, 390] width 462 height 44
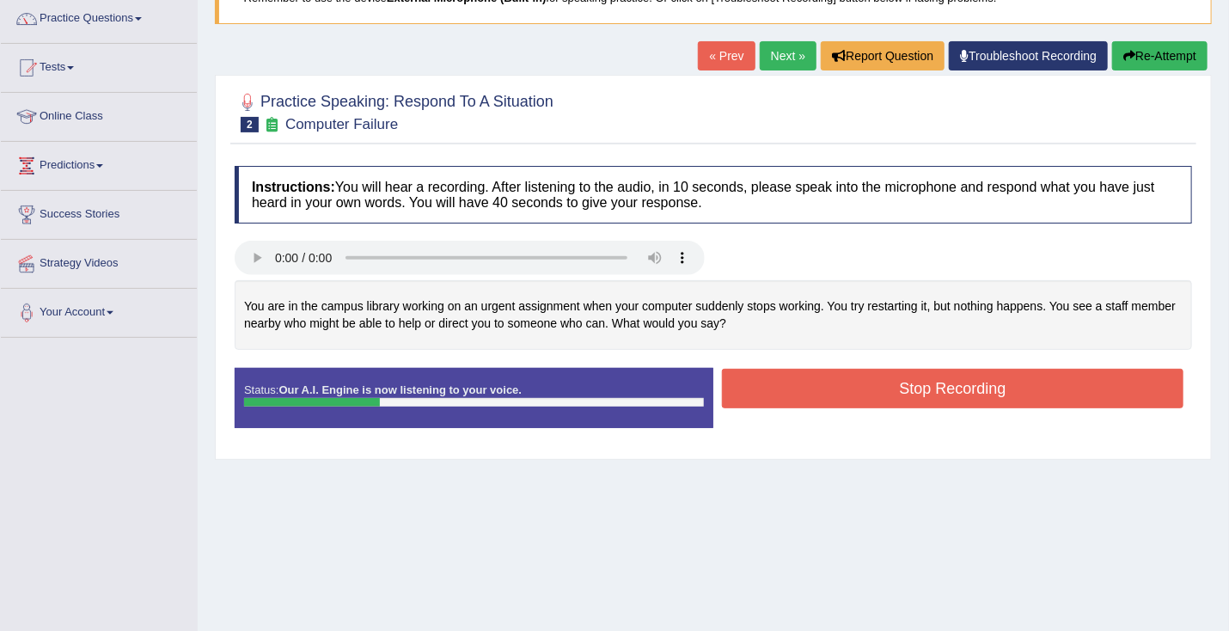
click at [1124, 53] on icon "button" at bounding box center [1130, 56] width 12 height 12
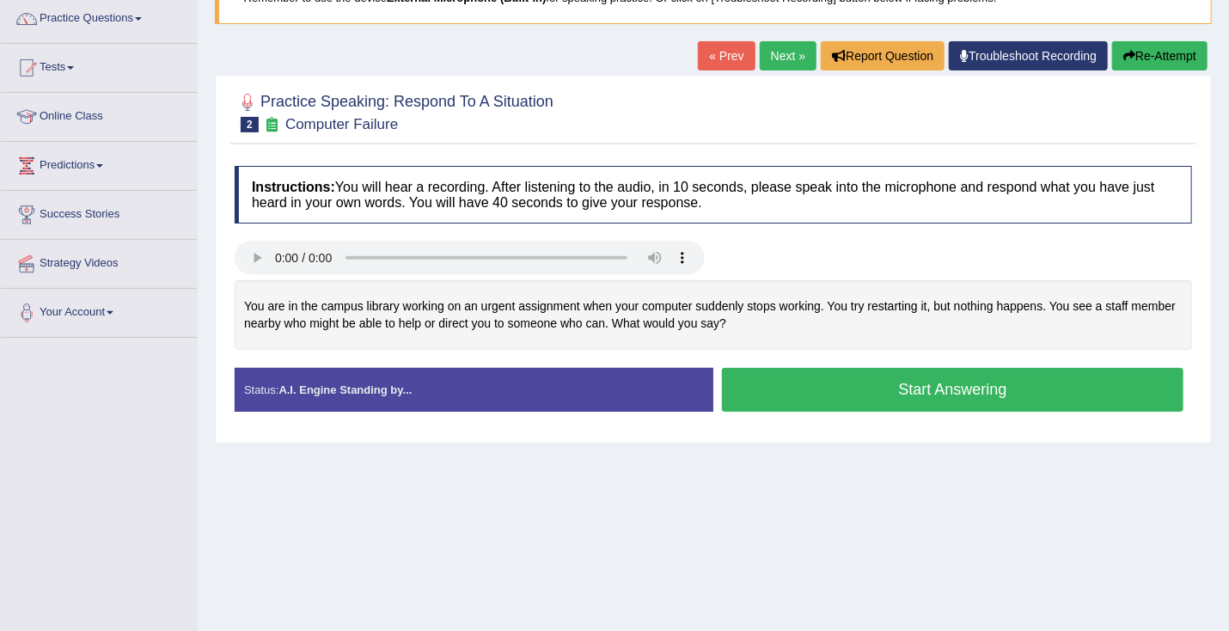
scroll to position [1, 0]
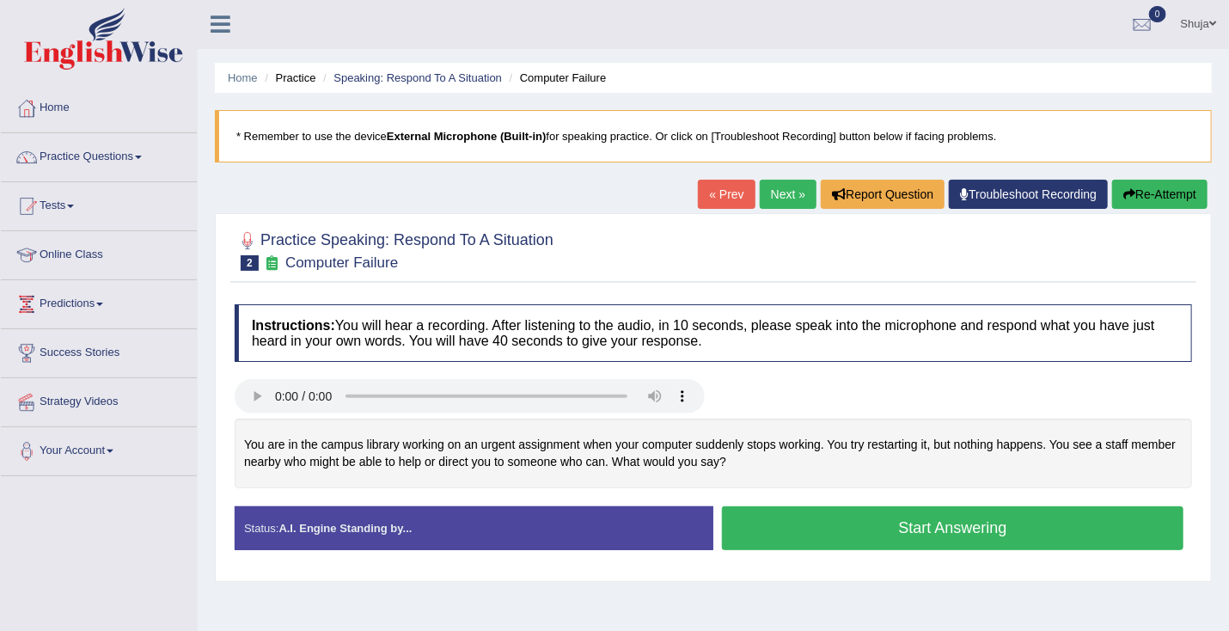
click at [781, 195] on link "Next »" at bounding box center [788, 194] width 57 height 29
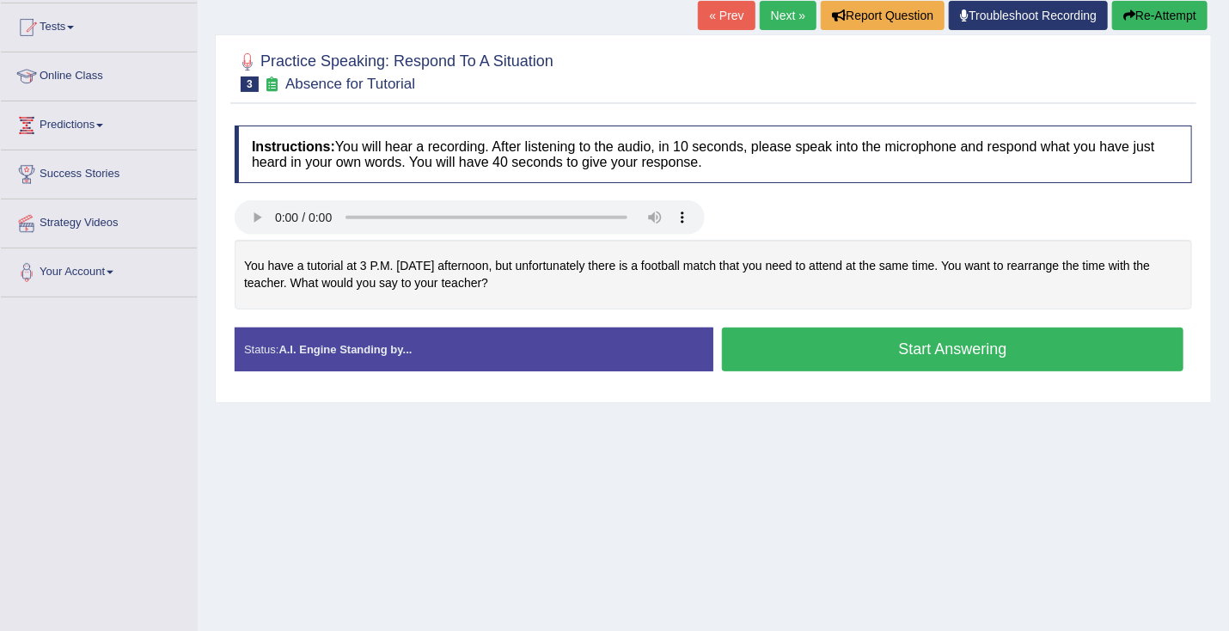
scroll to position [66, 0]
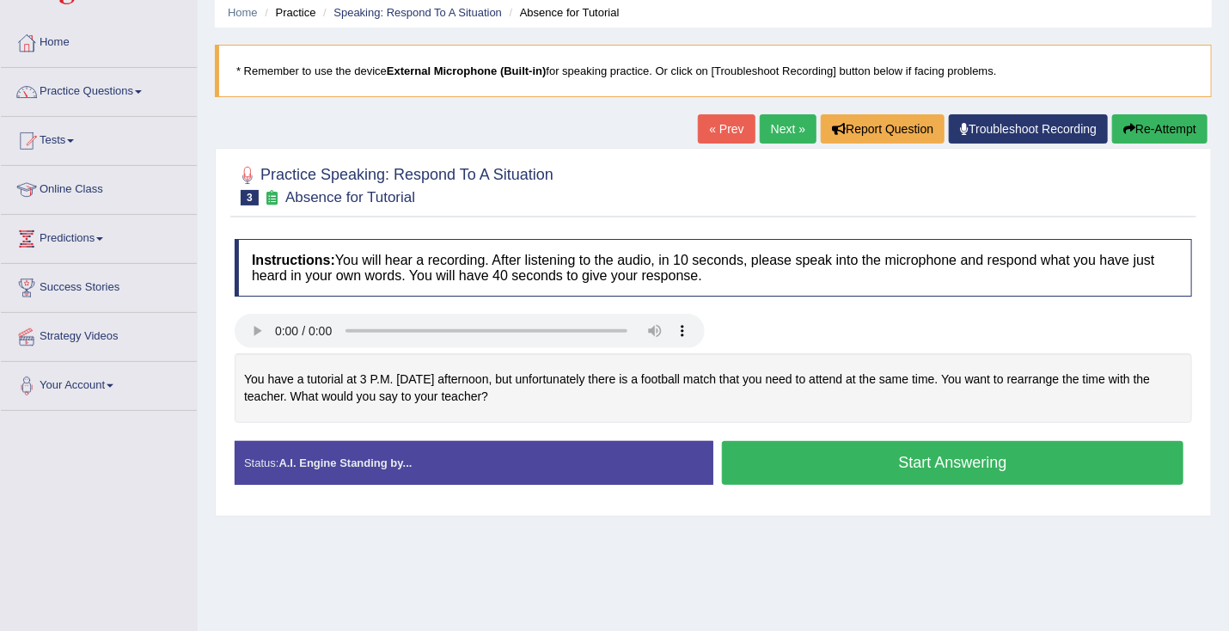
click at [1008, 458] on button "Start Answering" at bounding box center [953, 463] width 462 height 44
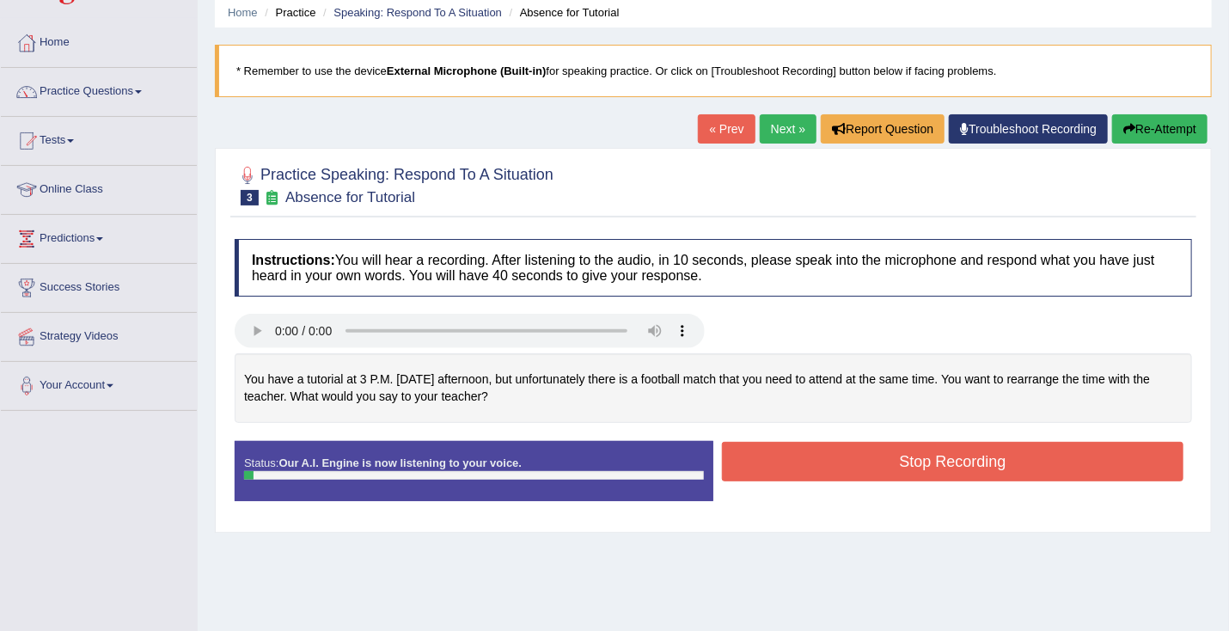
click at [1008, 458] on button "Stop Recording" at bounding box center [953, 462] width 462 height 40
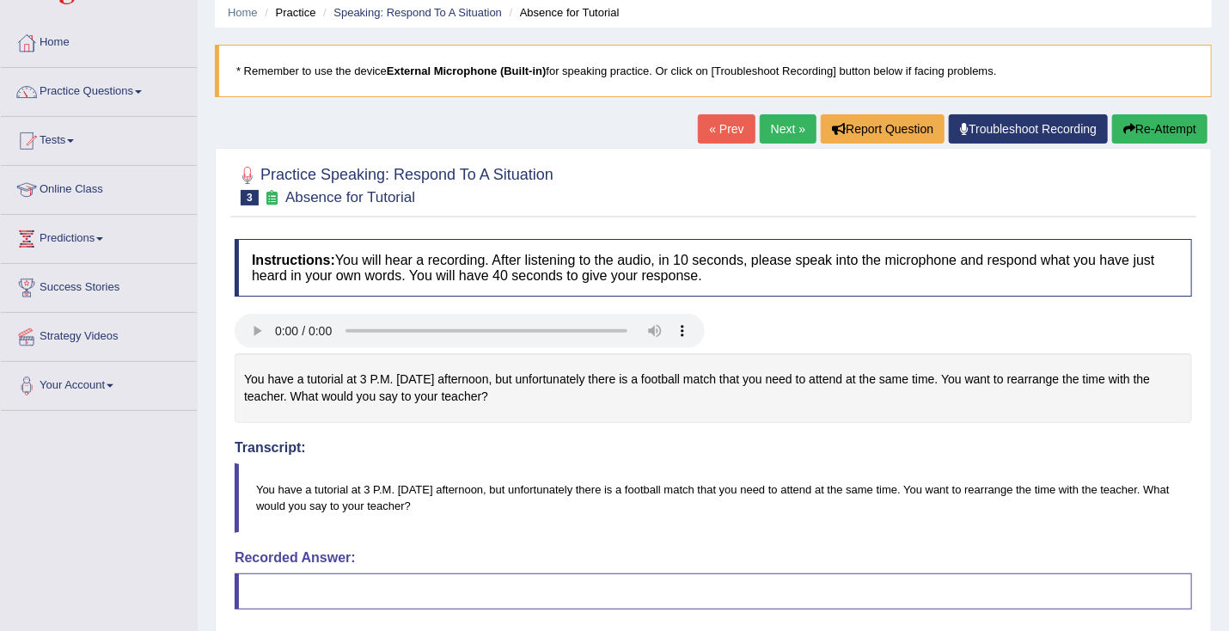
click at [1184, 133] on button "Re-Attempt" at bounding box center [1159, 128] width 95 height 29
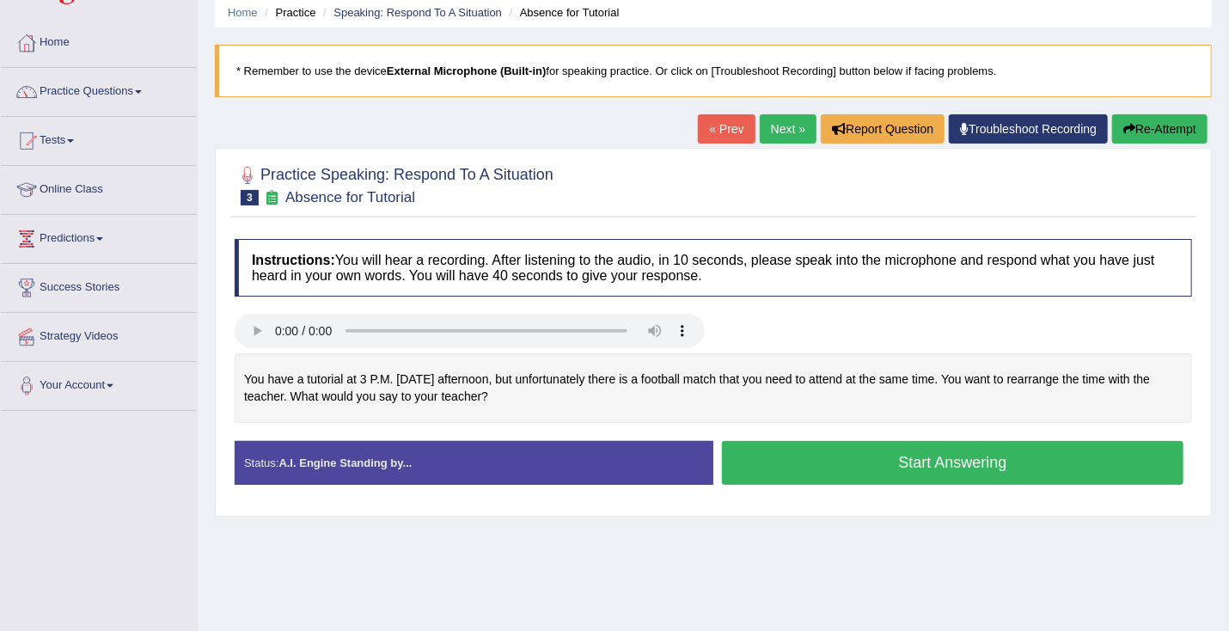
click at [993, 454] on button "Start Answering" at bounding box center [953, 463] width 462 height 44
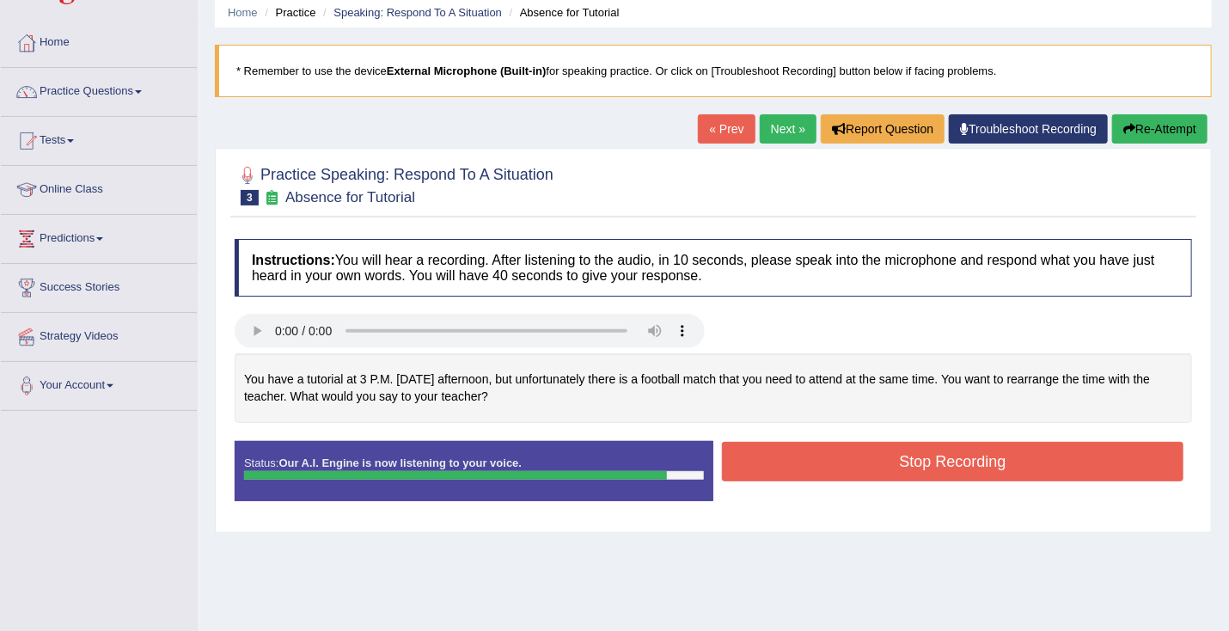
click at [993, 454] on button "Stop Recording" at bounding box center [953, 462] width 462 height 40
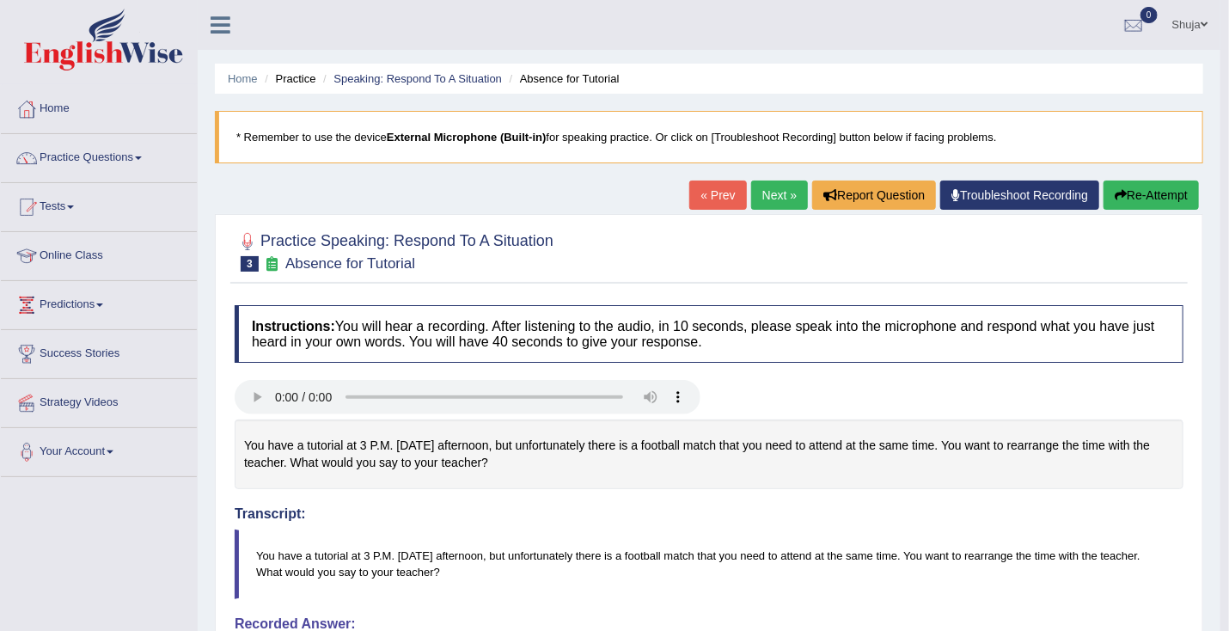
click at [763, 191] on link "Next »" at bounding box center [779, 195] width 57 height 29
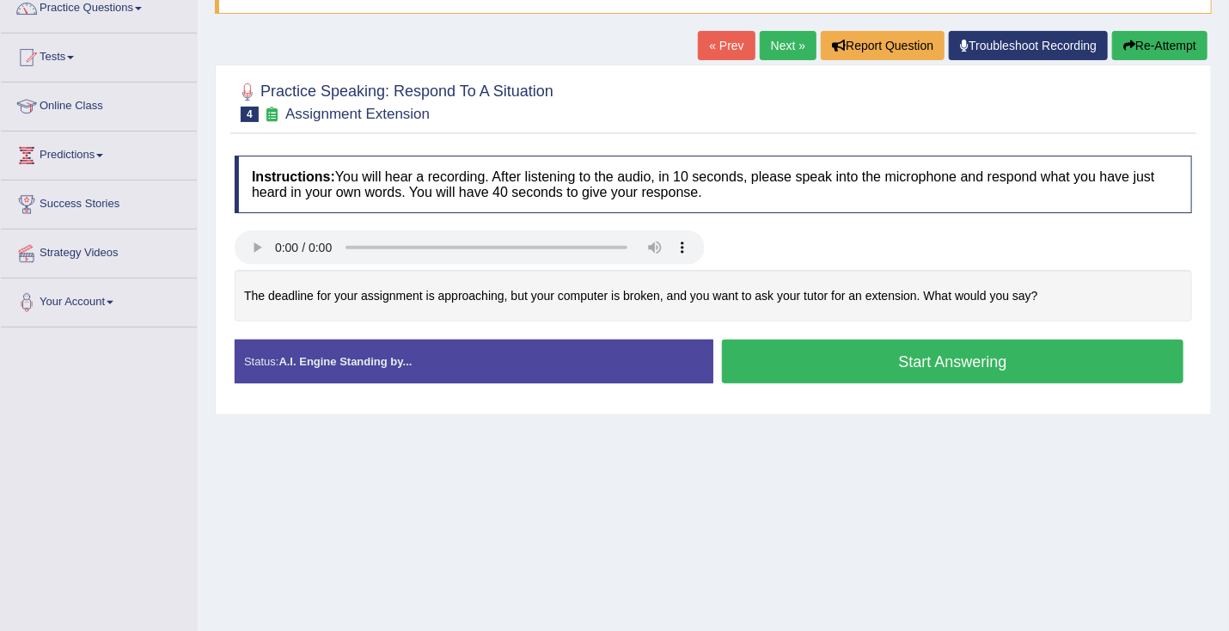
scroll to position [24, 0]
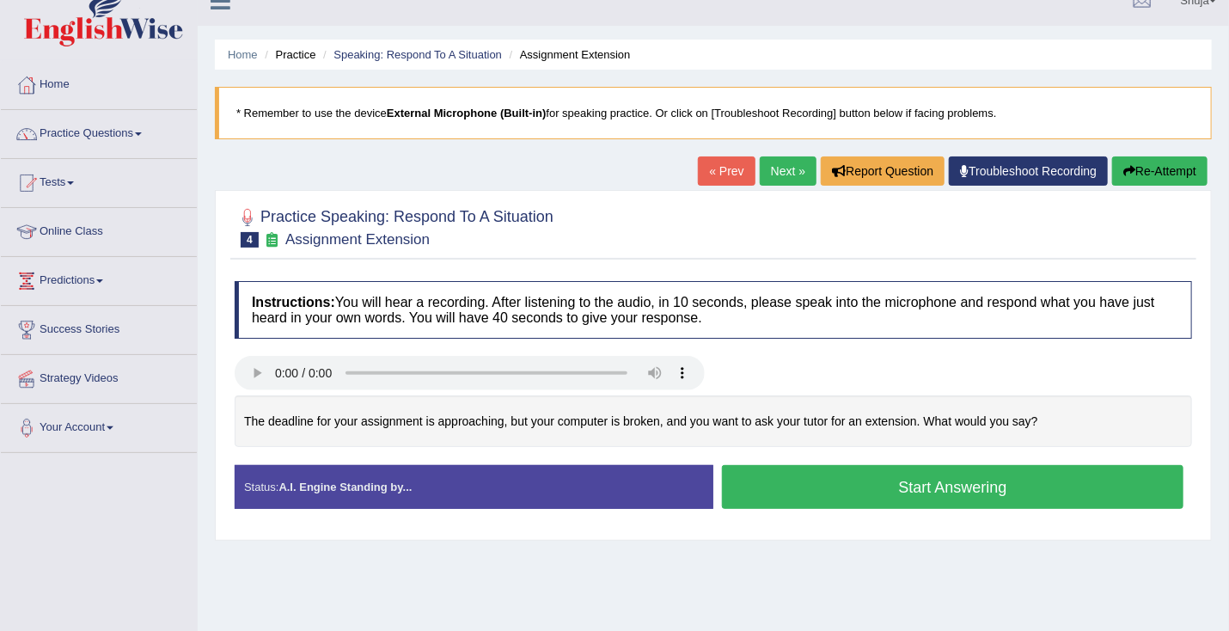
click at [790, 161] on link "Next »" at bounding box center [788, 170] width 57 height 29
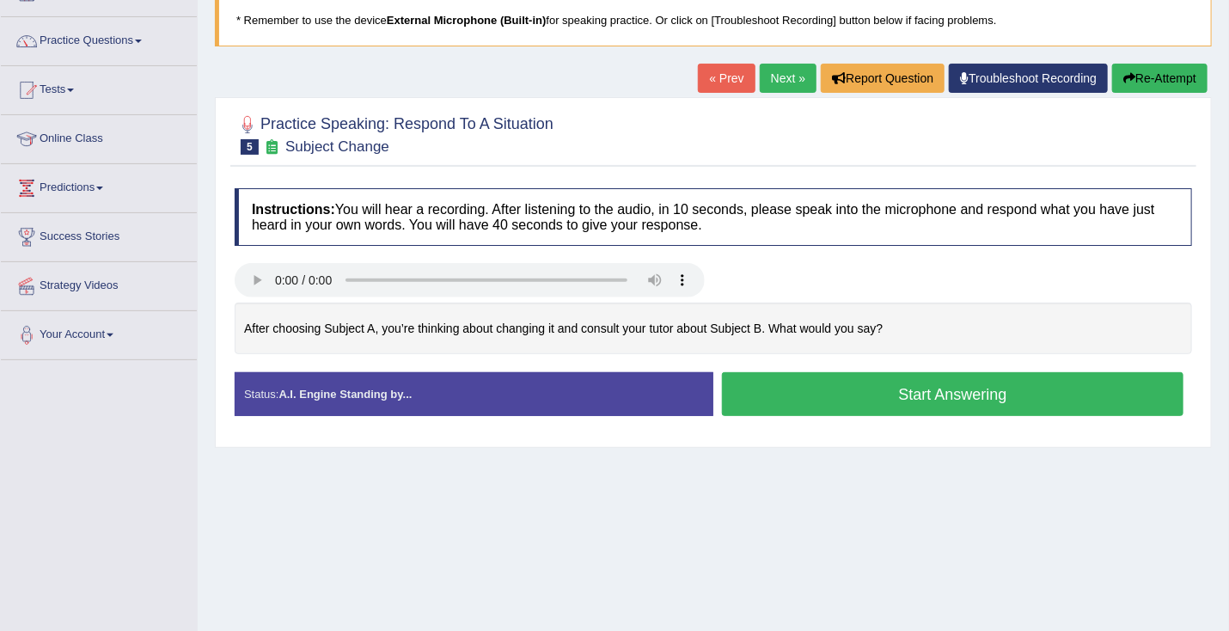
click at [786, 80] on link "Next »" at bounding box center [788, 78] width 57 height 29
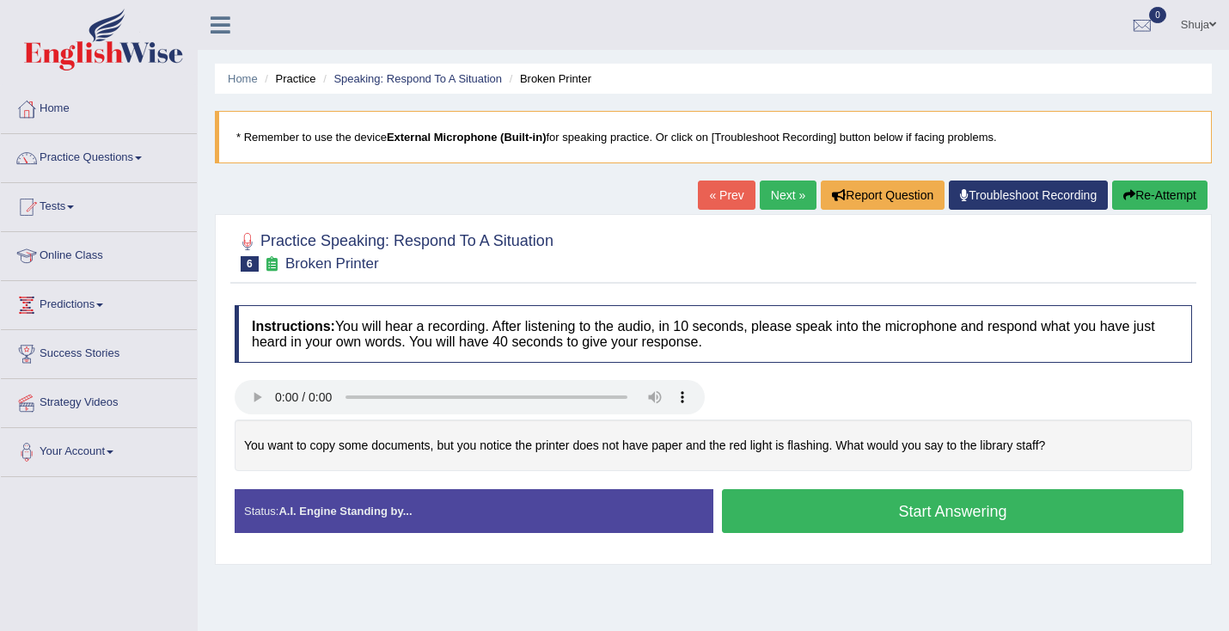
scroll to position [127, 0]
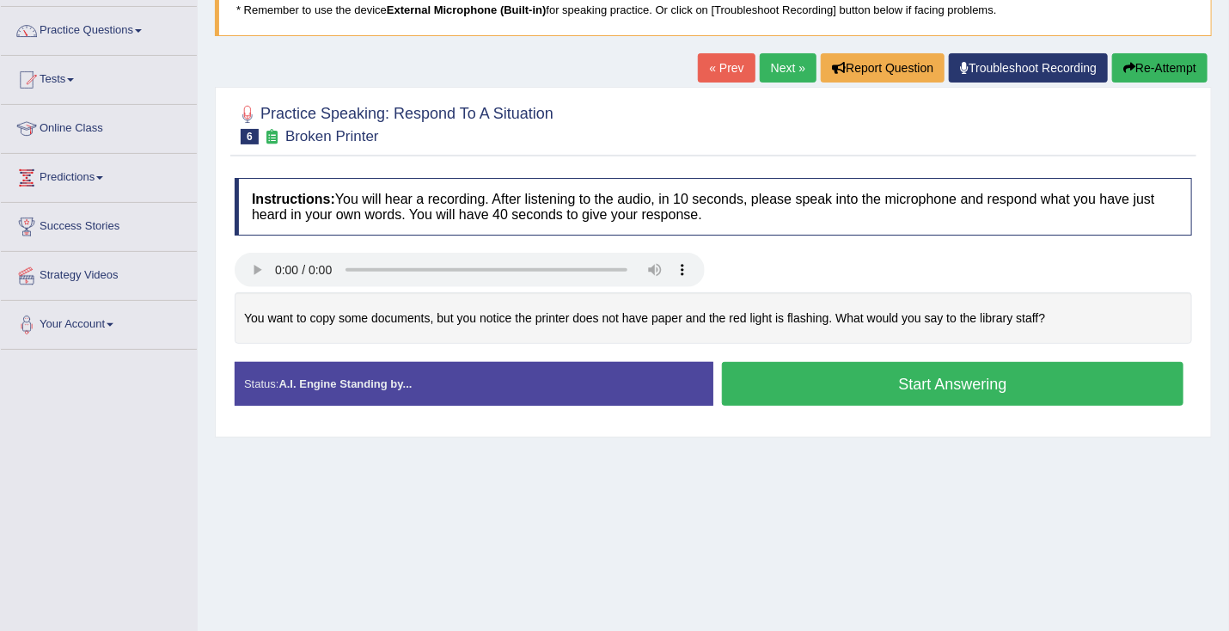
click at [770, 59] on link "Next »" at bounding box center [788, 67] width 57 height 29
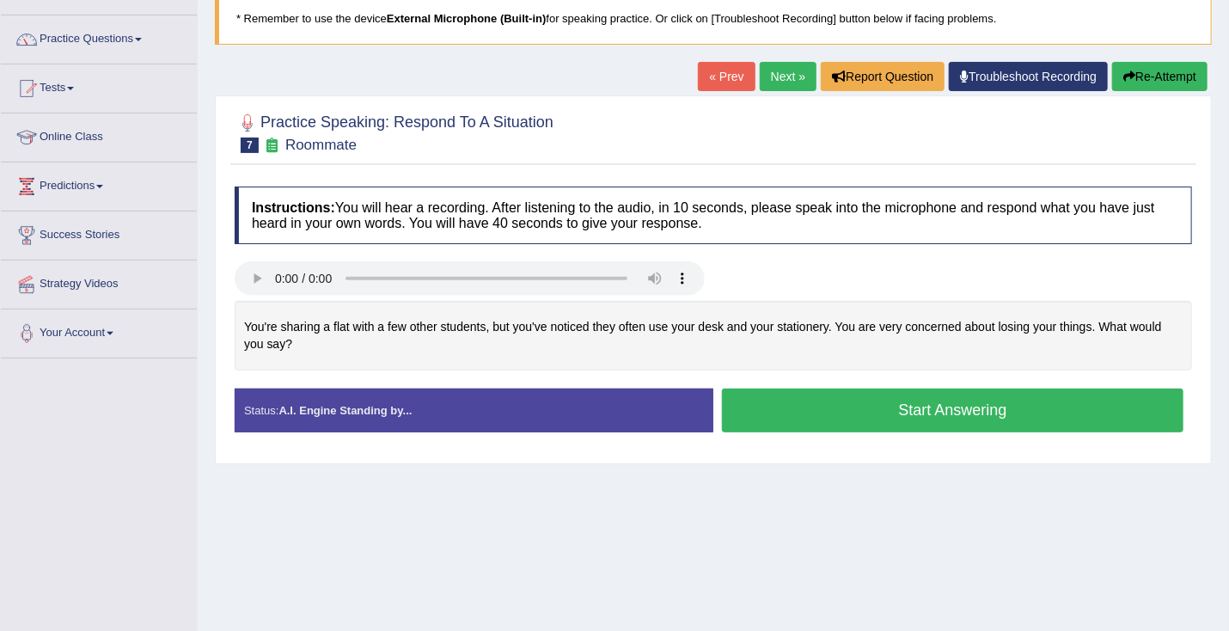
click at [830, 395] on button "Start Answering" at bounding box center [953, 411] width 462 height 44
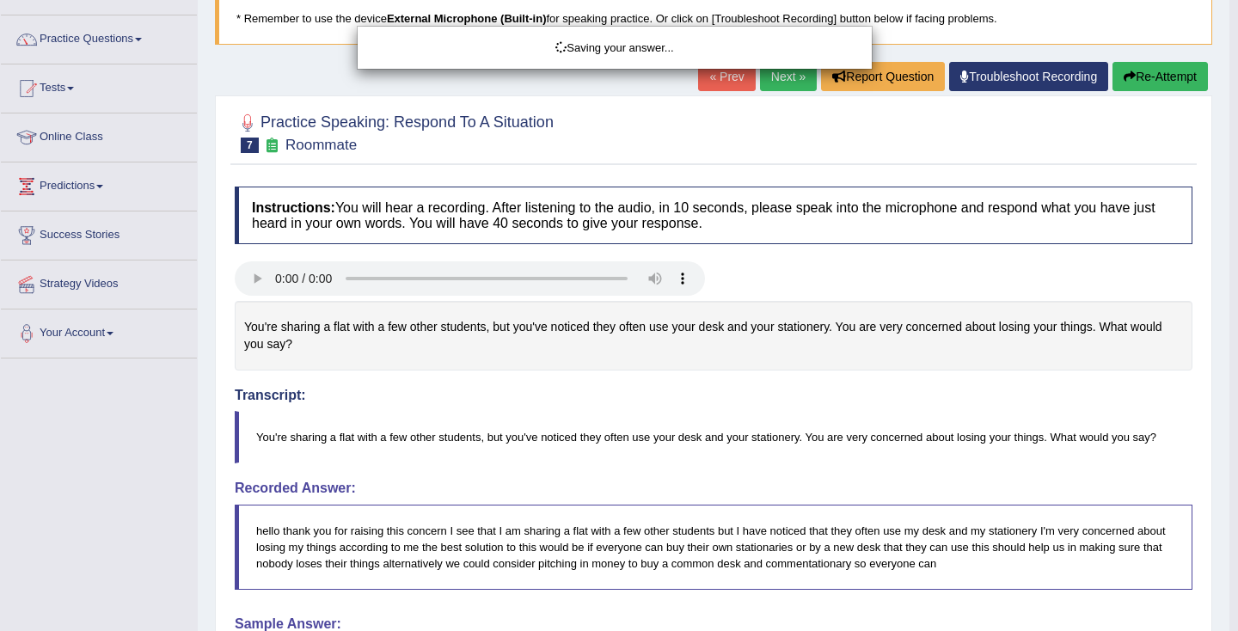
click at [828, 407] on div "Saving your answer..." at bounding box center [619, 315] width 1238 height 631
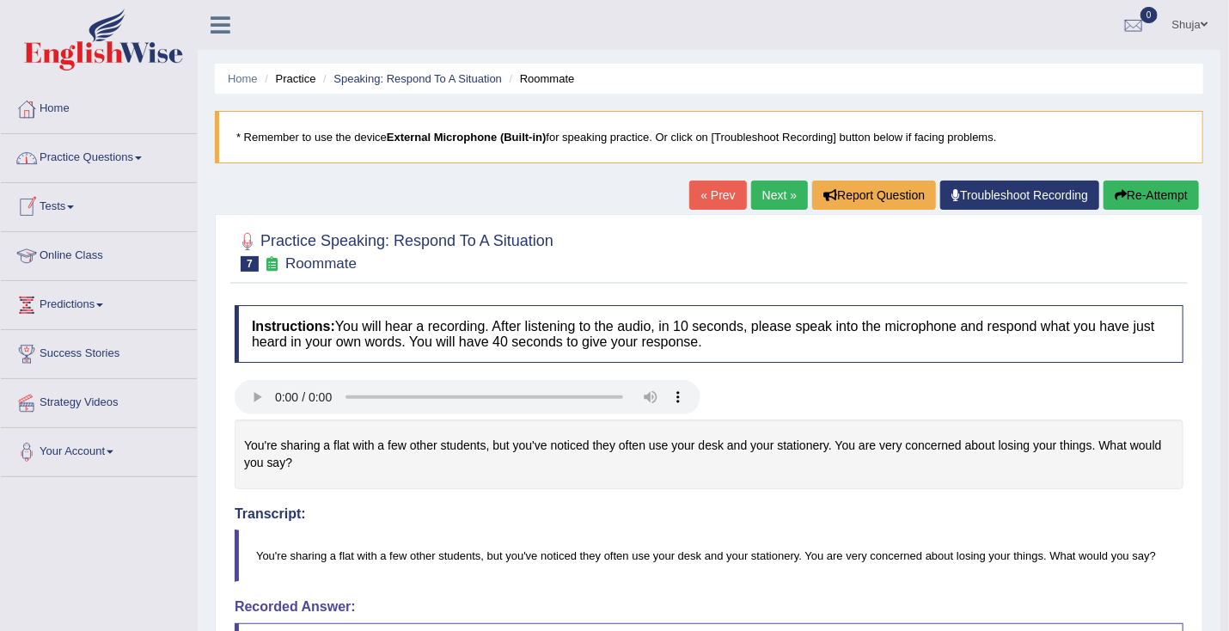
click at [141, 148] on link "Practice Questions" at bounding box center [99, 155] width 196 height 43
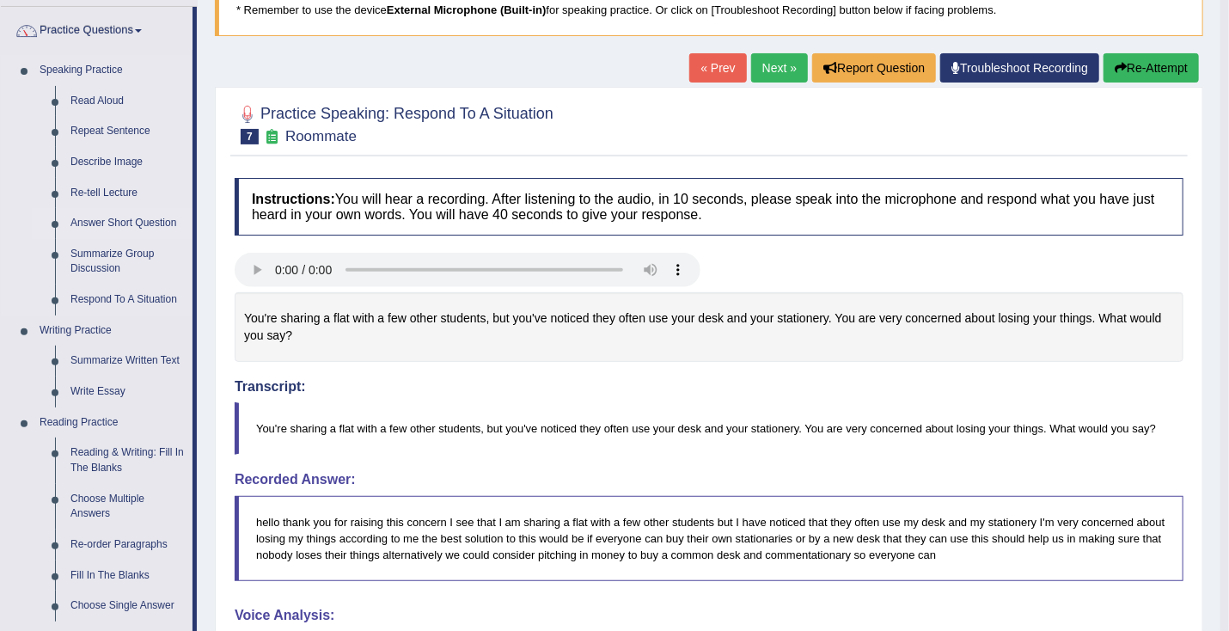
scroll to position [127, 0]
click at [95, 254] on link "Summarize Group Discussion" at bounding box center [128, 262] width 130 height 46
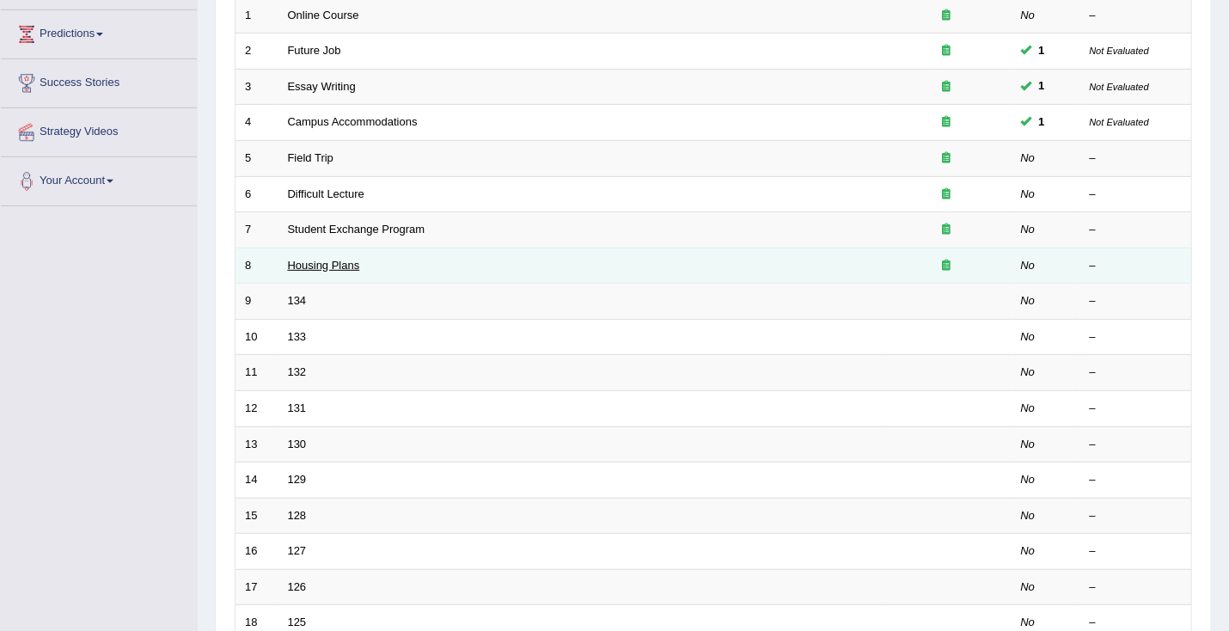
click at [326, 262] on link "Housing Plans" at bounding box center [324, 265] width 72 height 13
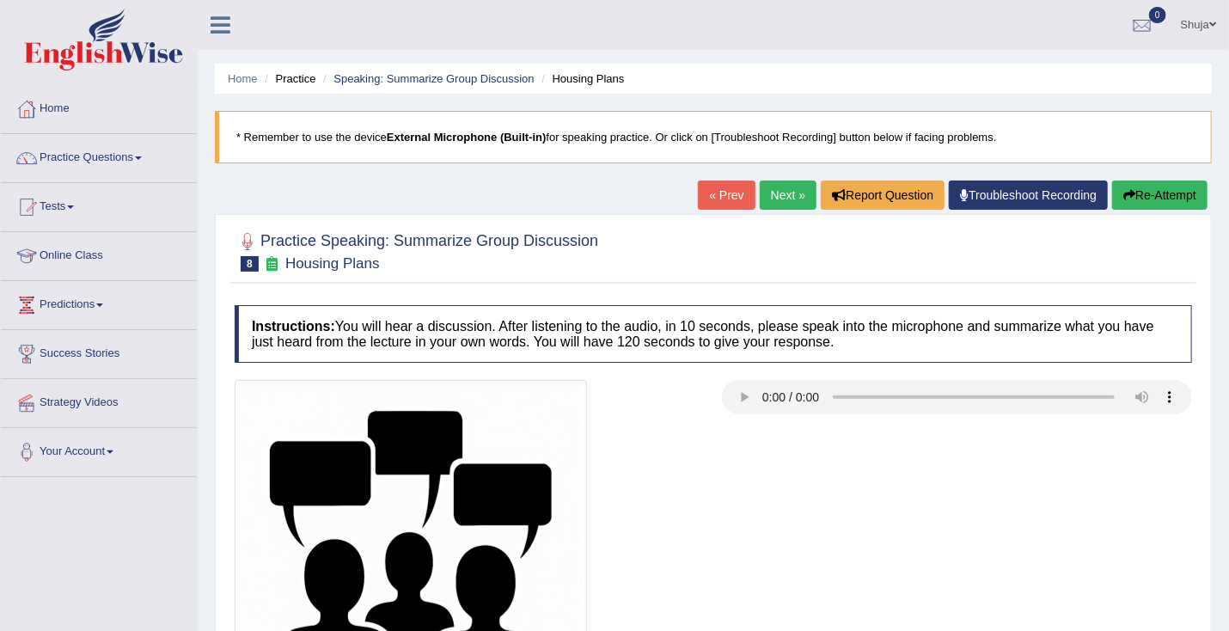
scroll to position [270, 0]
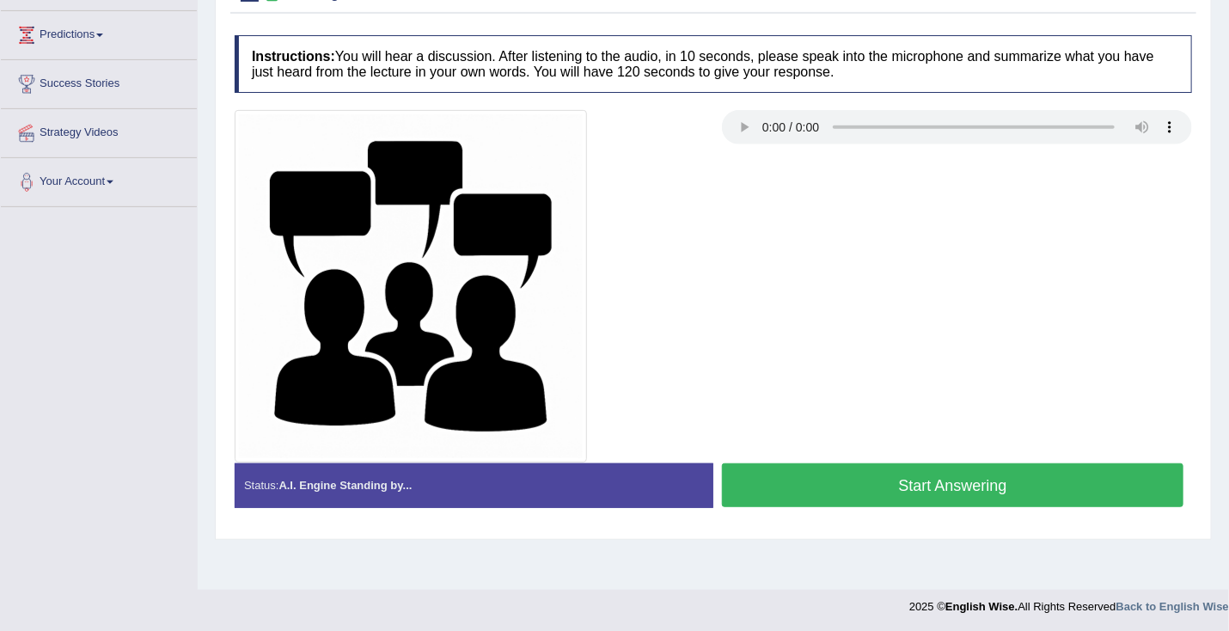
click at [991, 483] on button "Start Answering" at bounding box center [953, 485] width 462 height 44
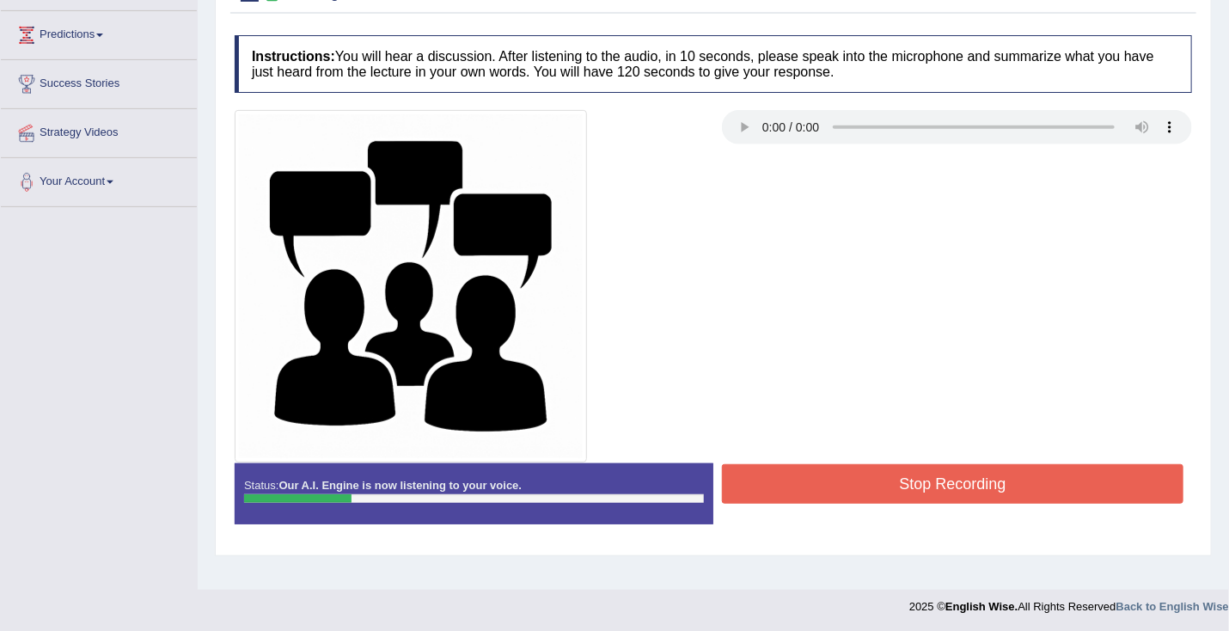
scroll to position [24, 0]
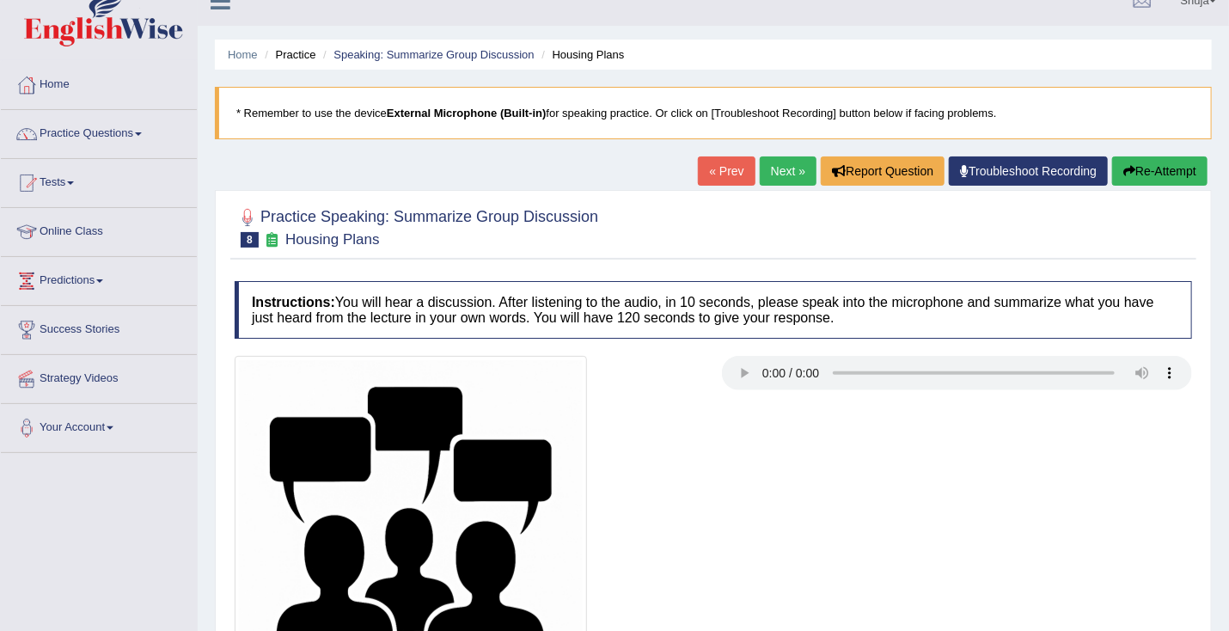
click at [1198, 162] on button "Re-Attempt" at bounding box center [1159, 170] width 95 height 29
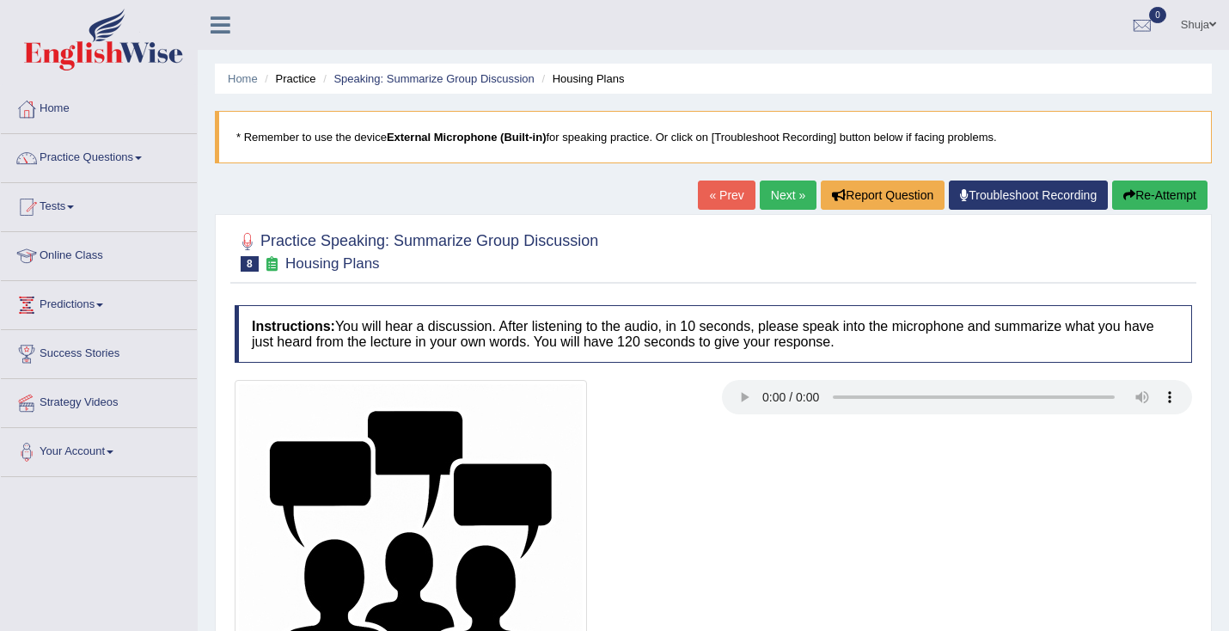
scroll to position [258, 0]
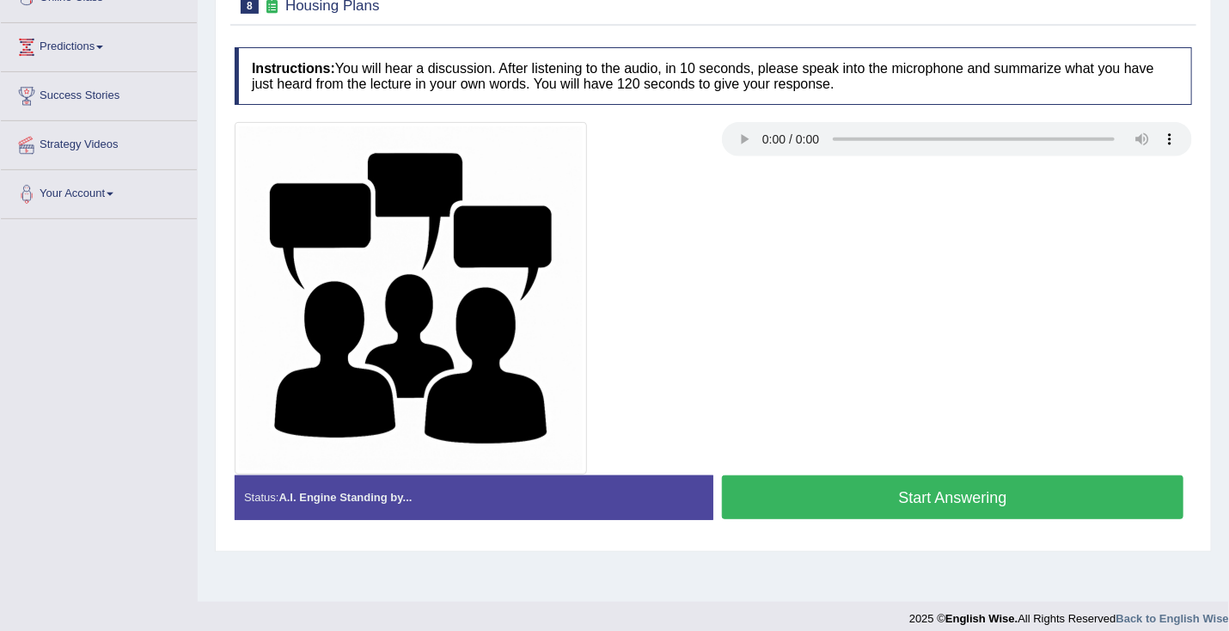
click at [930, 480] on button "Start Answering" at bounding box center [953, 497] width 462 height 44
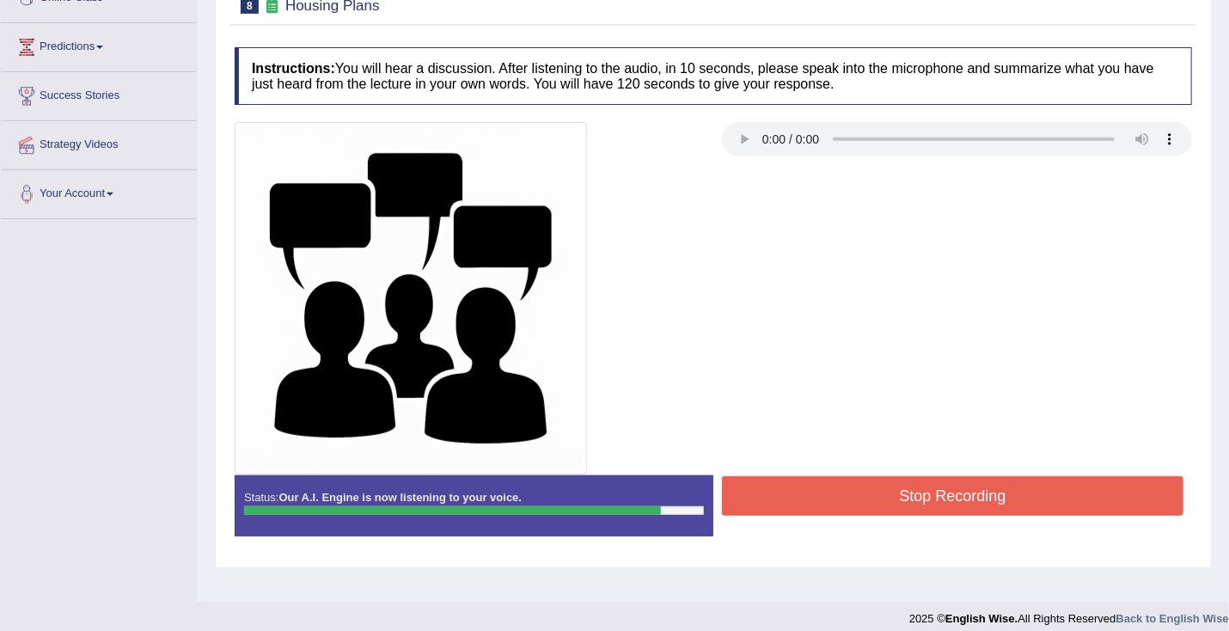
scroll to position [272, 0]
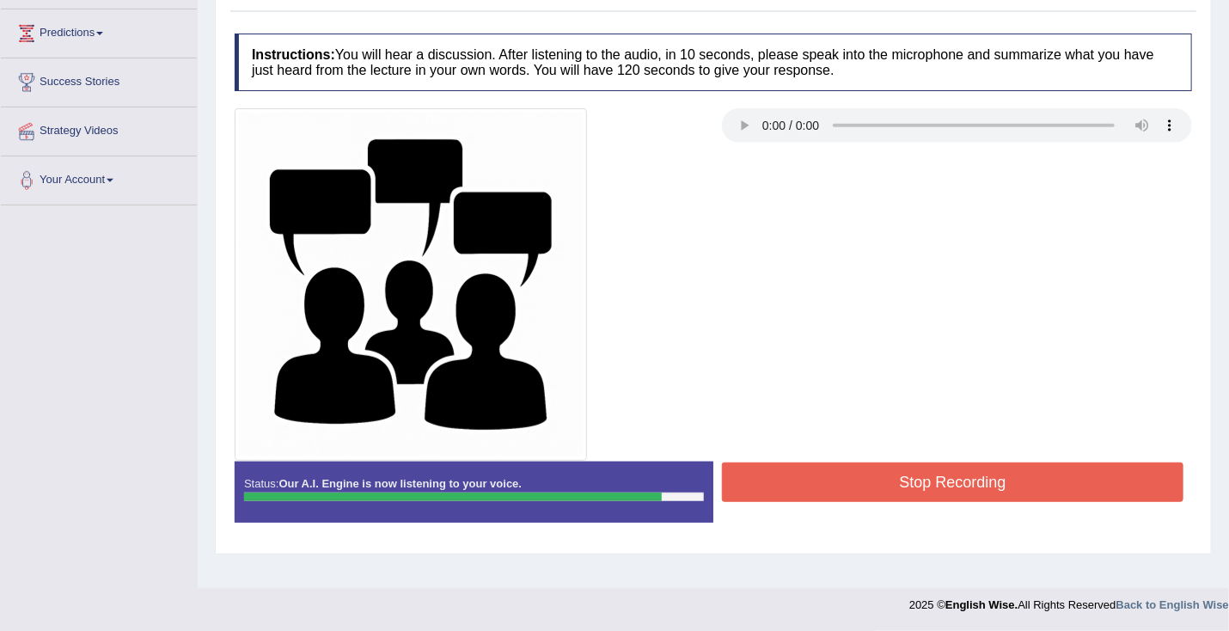
click at [916, 478] on button "Stop Recording" at bounding box center [953, 483] width 462 height 40
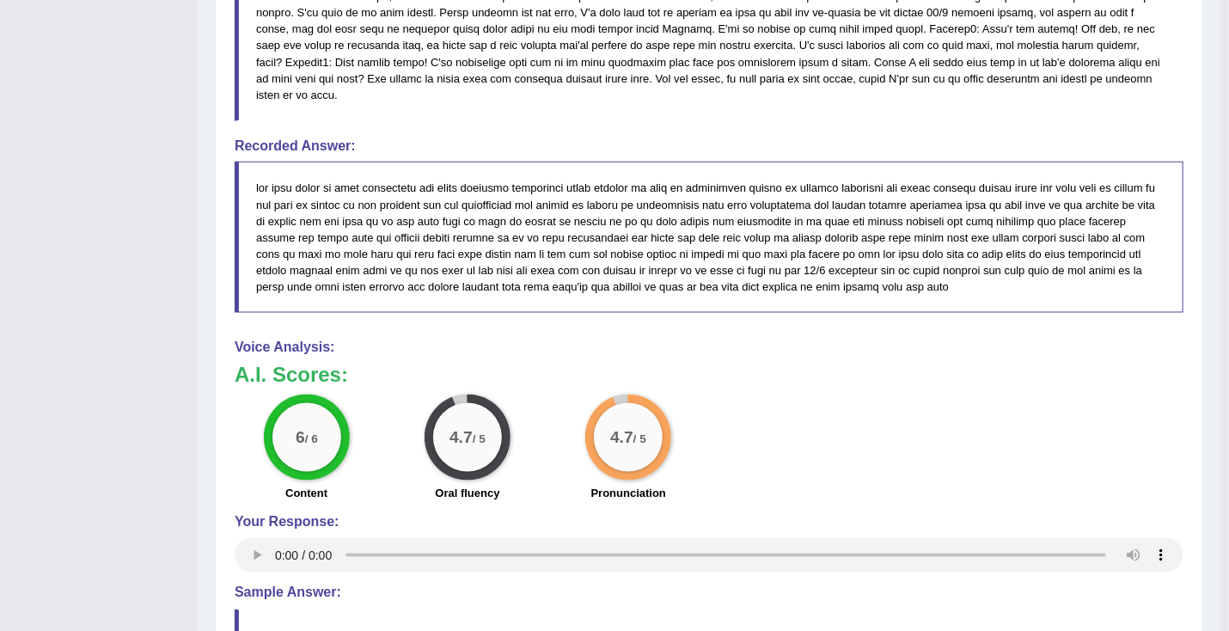
scroll to position [1035, 0]
